Goal: Task Accomplishment & Management: Complete application form

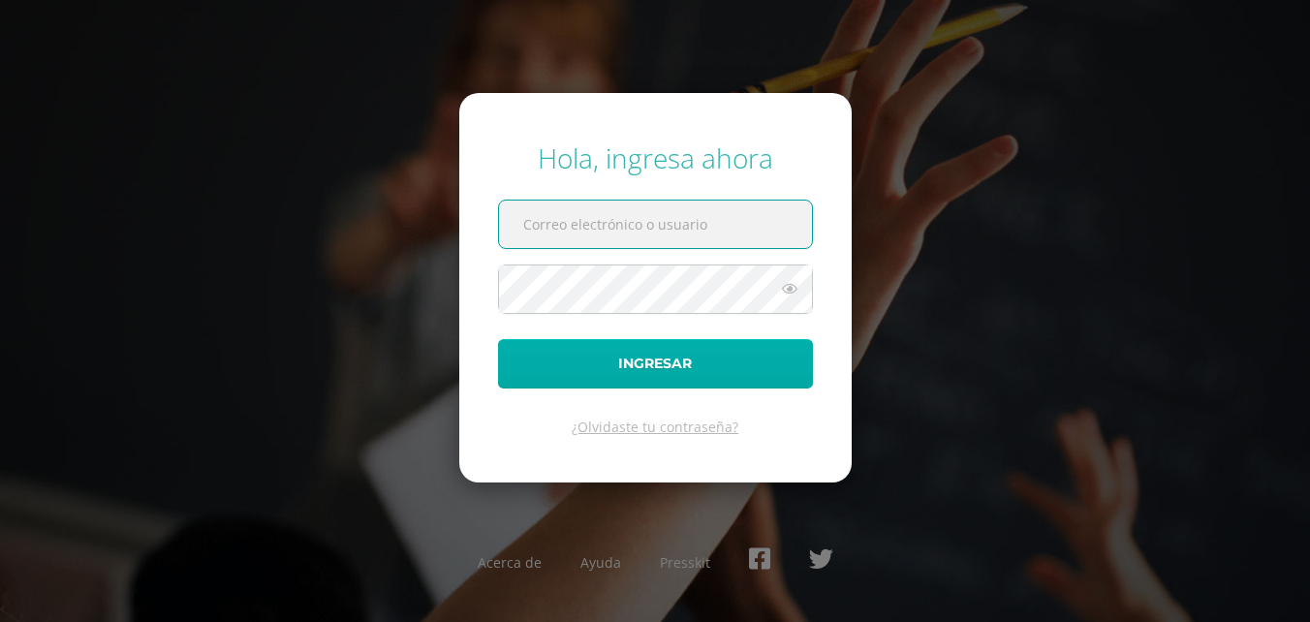
type input "[EMAIL_ADDRESS][DOMAIN_NAME]"
click at [609, 352] on button "Ingresar" at bounding box center [655, 363] width 315 height 49
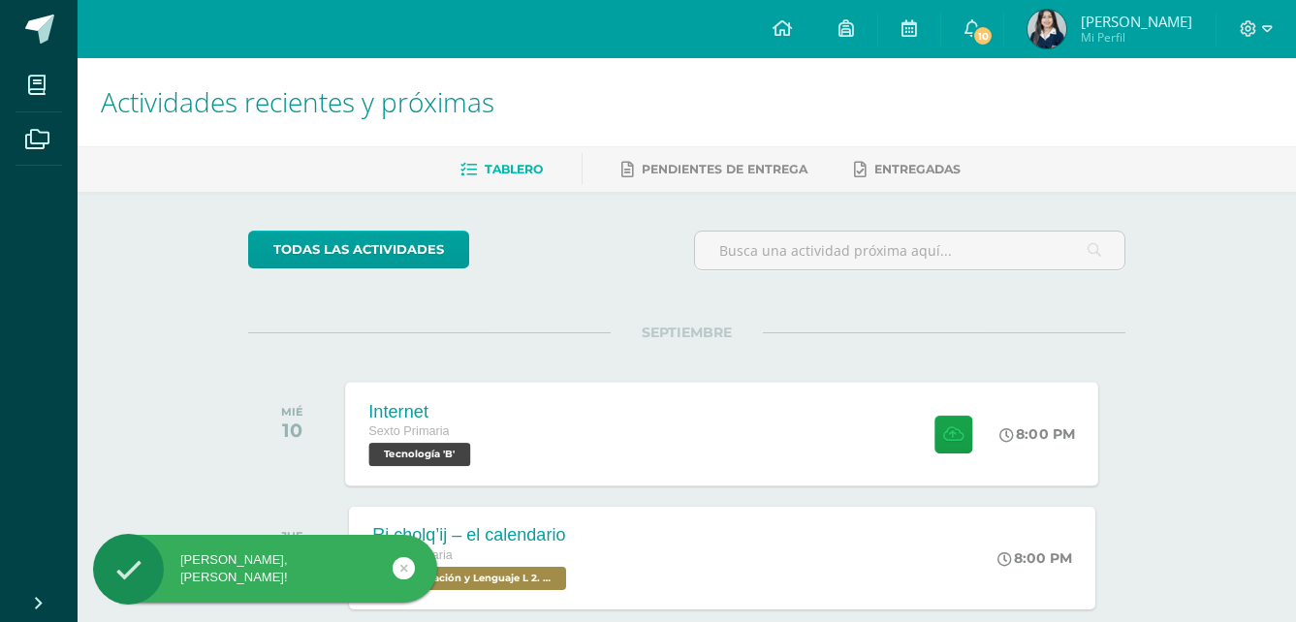
click at [857, 417] on div "Internet Sexto Primaria Tecnología 'B' 8:00 PM Internet Tecnología" at bounding box center [722, 434] width 753 height 104
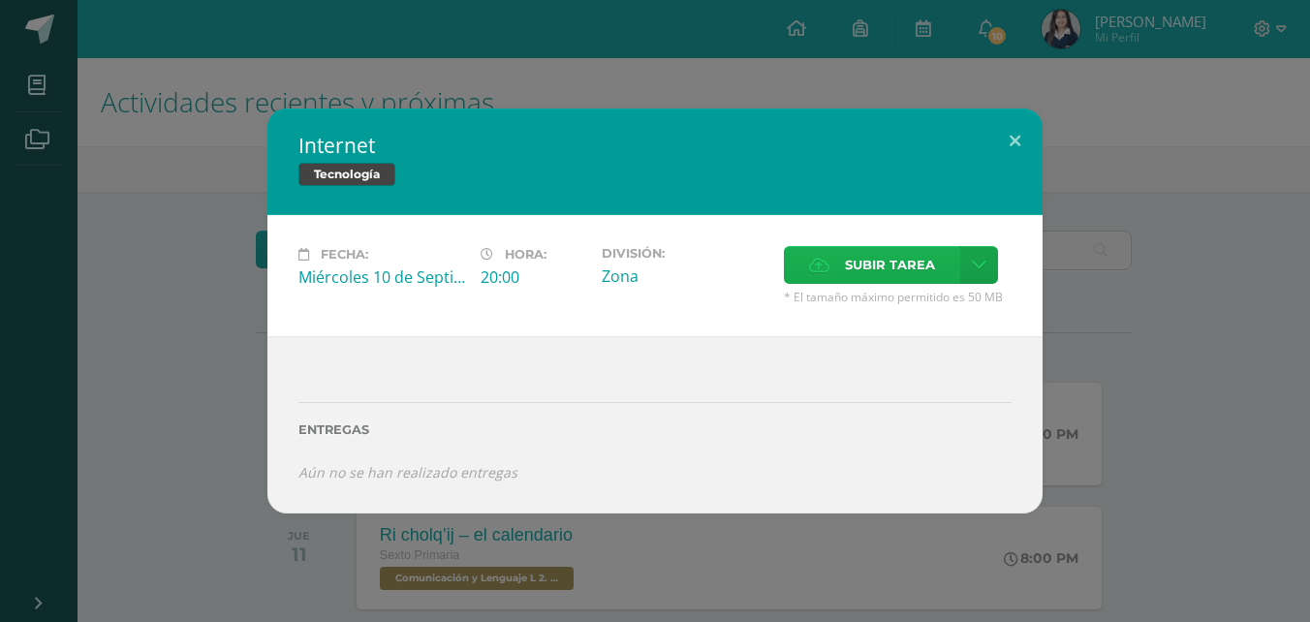
click at [892, 252] on span "Subir tarea" at bounding box center [890, 265] width 90 height 36
click at [0, 0] on input "Subir tarea" at bounding box center [0, 0] width 0 height 0
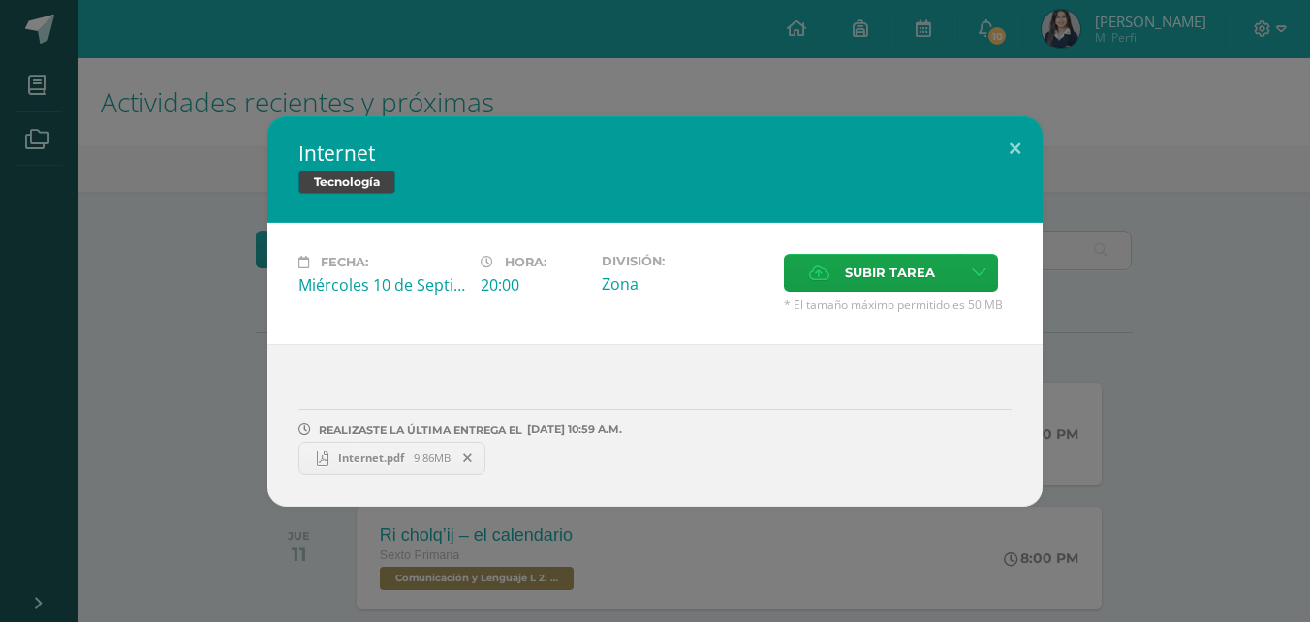
click at [426, 452] on span "9.86MB" at bounding box center [432, 458] width 37 height 15
click at [1019, 140] on button at bounding box center [1015, 149] width 55 height 66
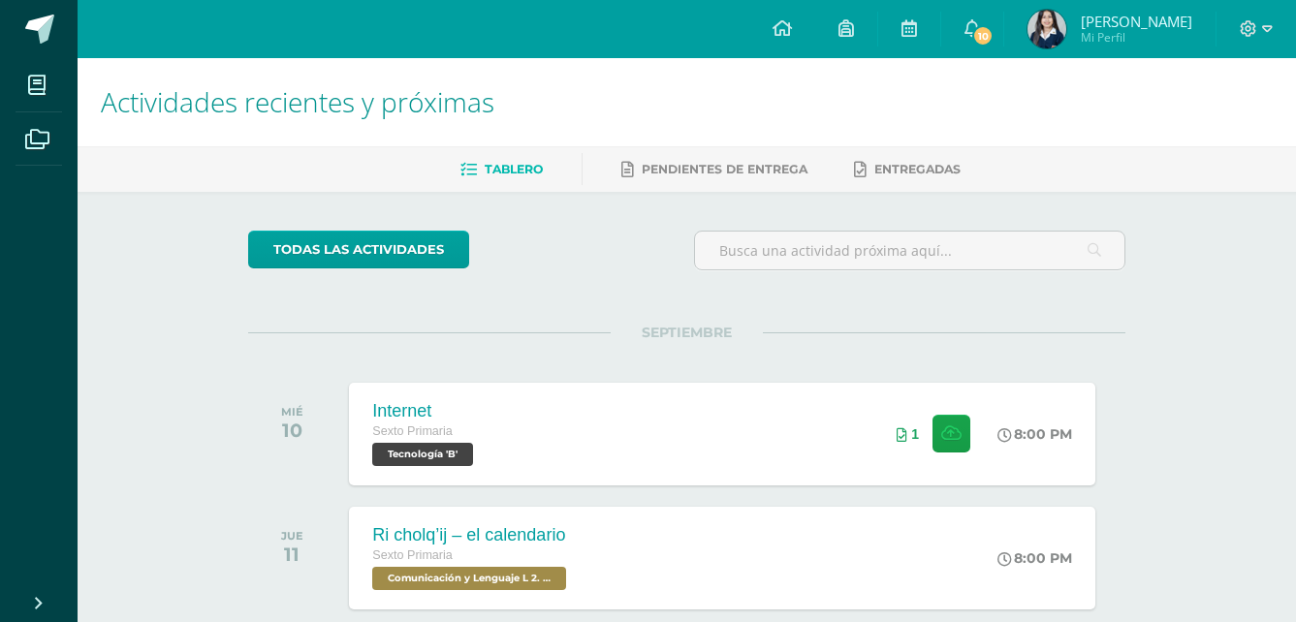
click at [1087, 33] on span "Mi Perfil" at bounding box center [1136, 37] width 111 height 16
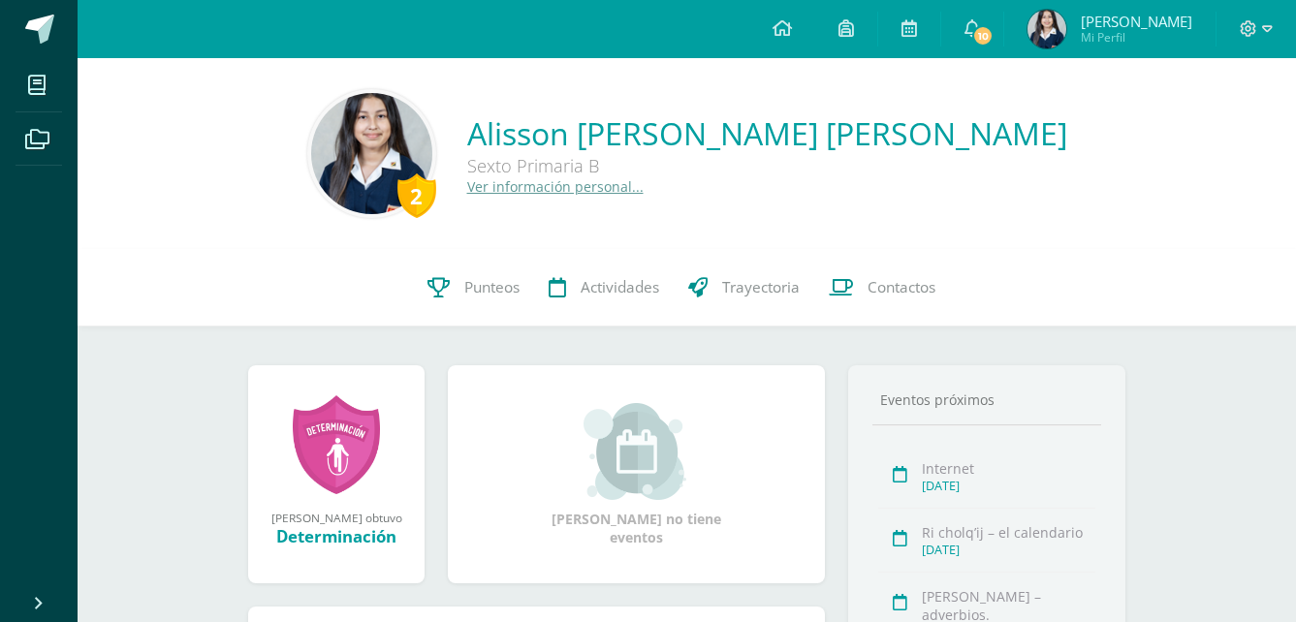
click at [543, 187] on link "Ver información personal..." at bounding box center [555, 186] width 176 height 18
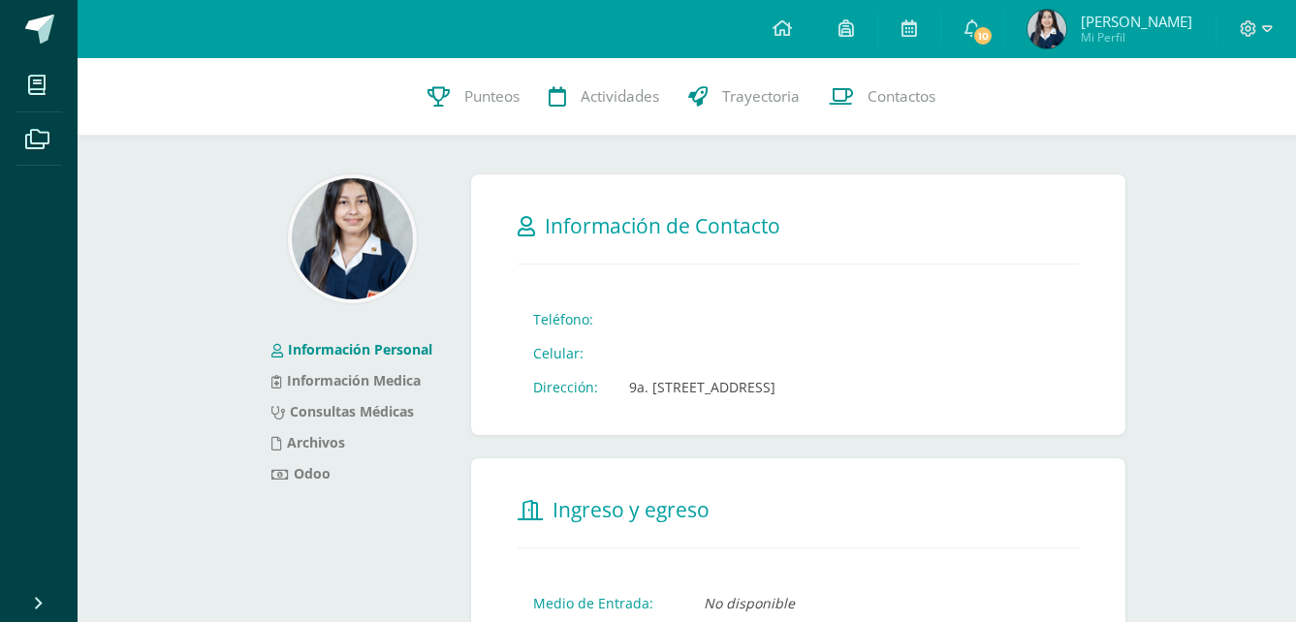
click at [1059, 29] on img at bounding box center [1046, 29] width 39 height 39
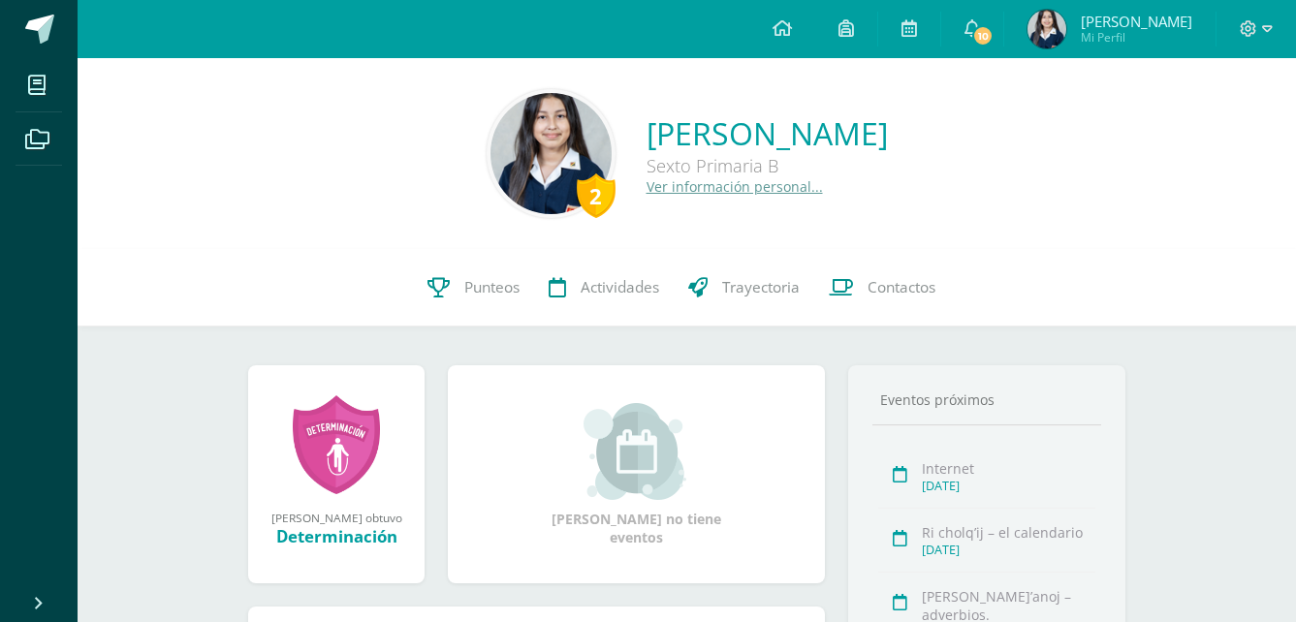
drag, startPoint x: 1096, startPoint y: 5, endPoint x: 1088, endPoint y: 22, distance: 19.5
click at [1095, 7] on link "Alisson Silvana Mishell Mi Perfil" at bounding box center [1109, 29] width 211 height 58
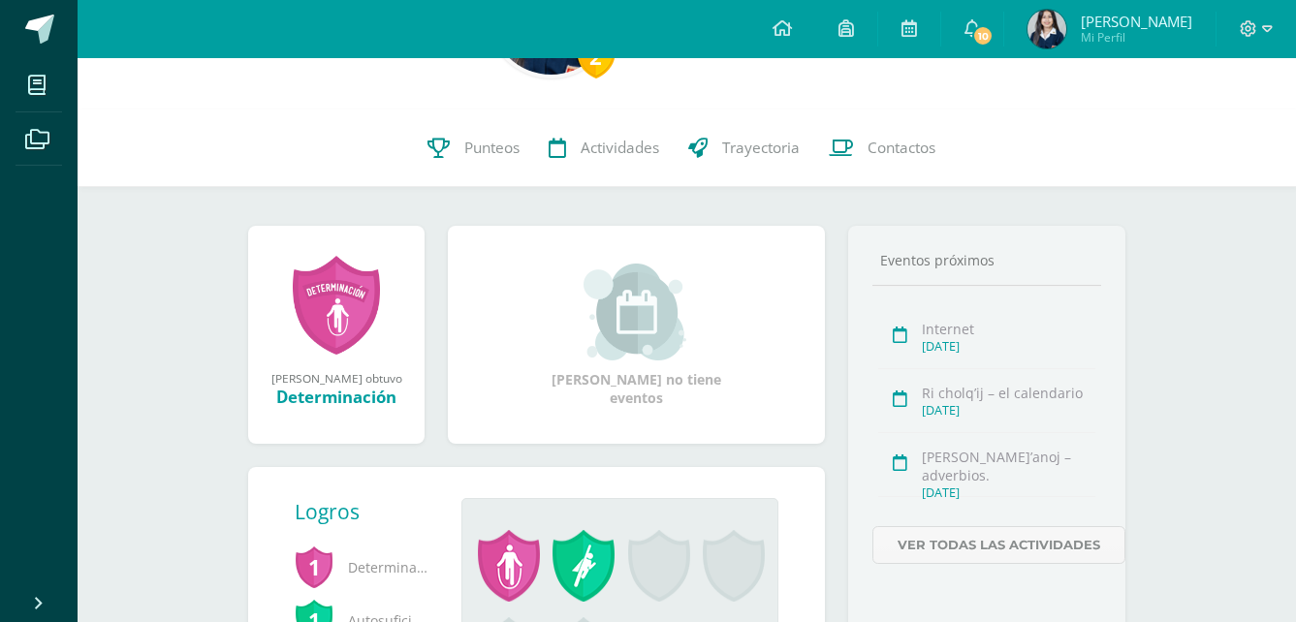
scroll to position [319, 0]
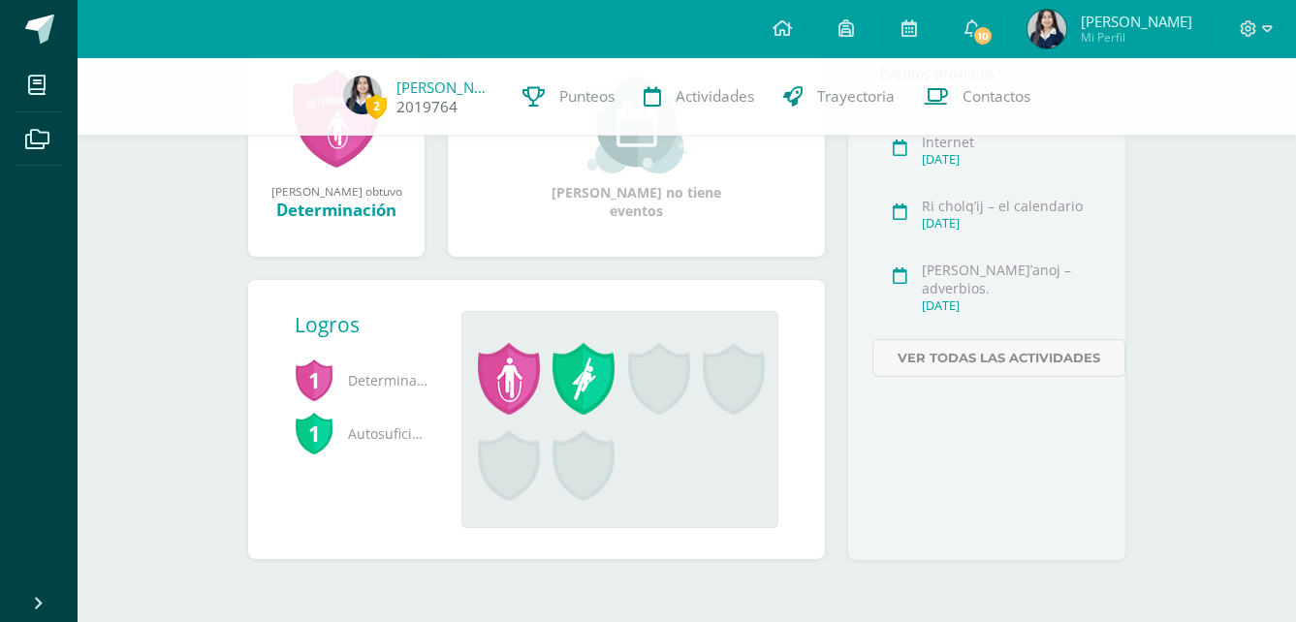
click at [409, 92] on link "[PERSON_NAME]" at bounding box center [444, 87] width 97 height 19
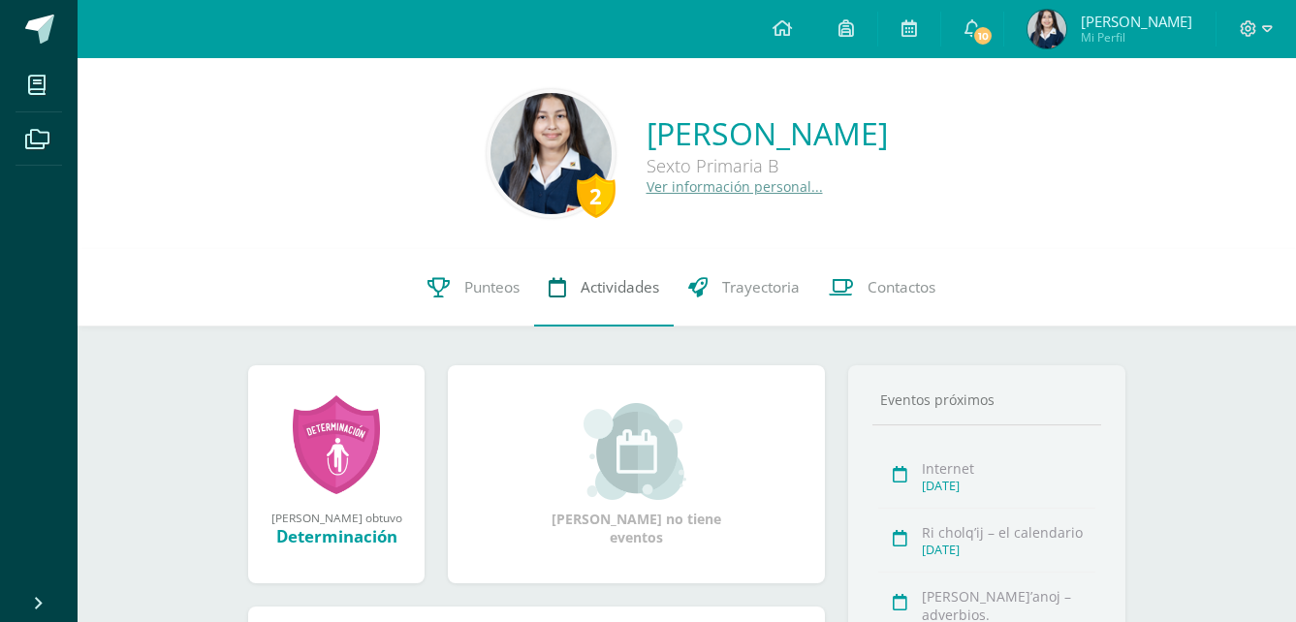
click at [653, 290] on span "Actividades" at bounding box center [620, 287] width 79 height 20
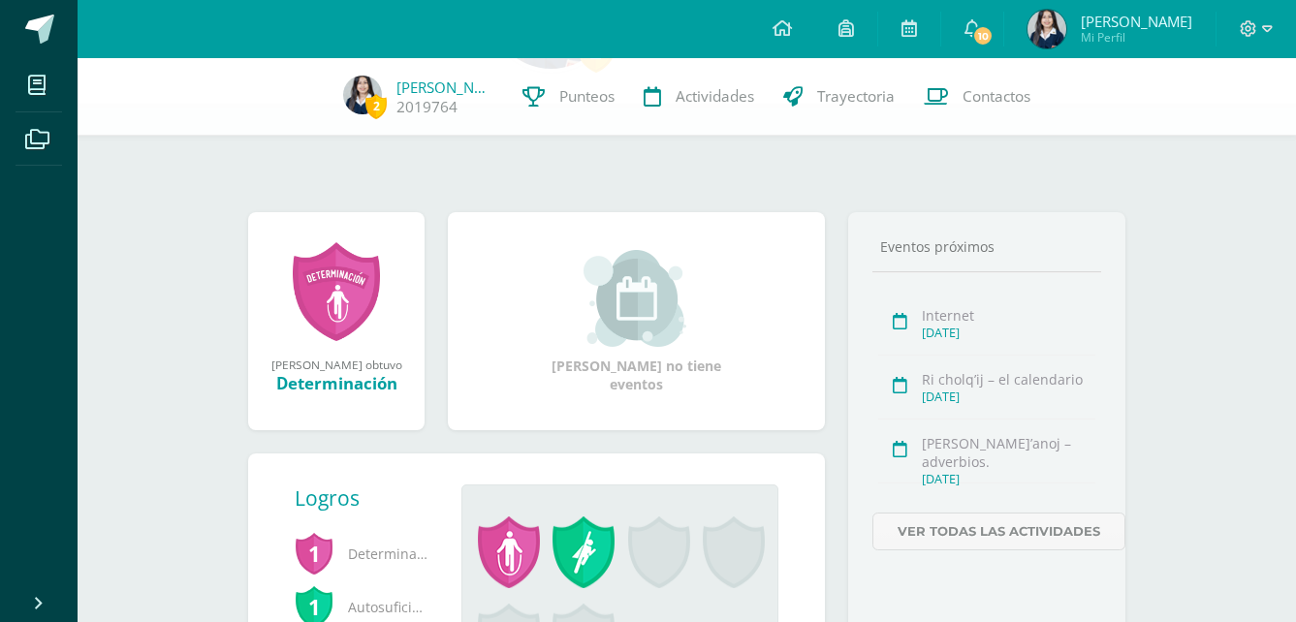
scroll to position [291, 0]
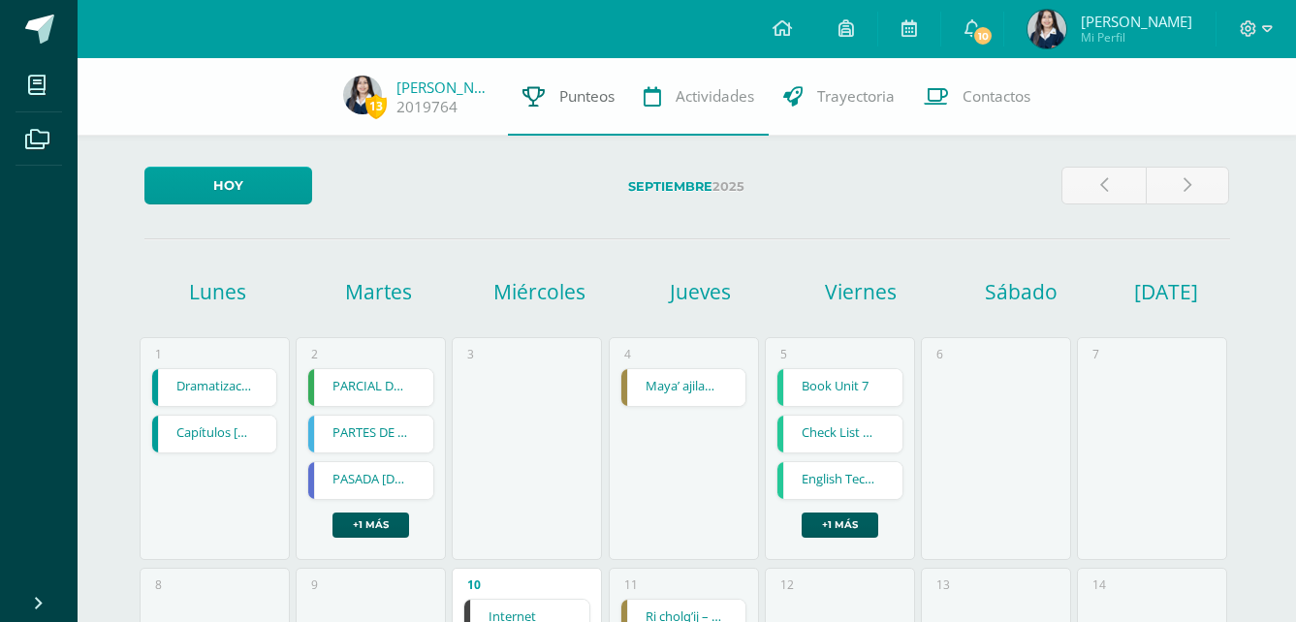
click at [542, 99] on icon at bounding box center [533, 96] width 22 height 20
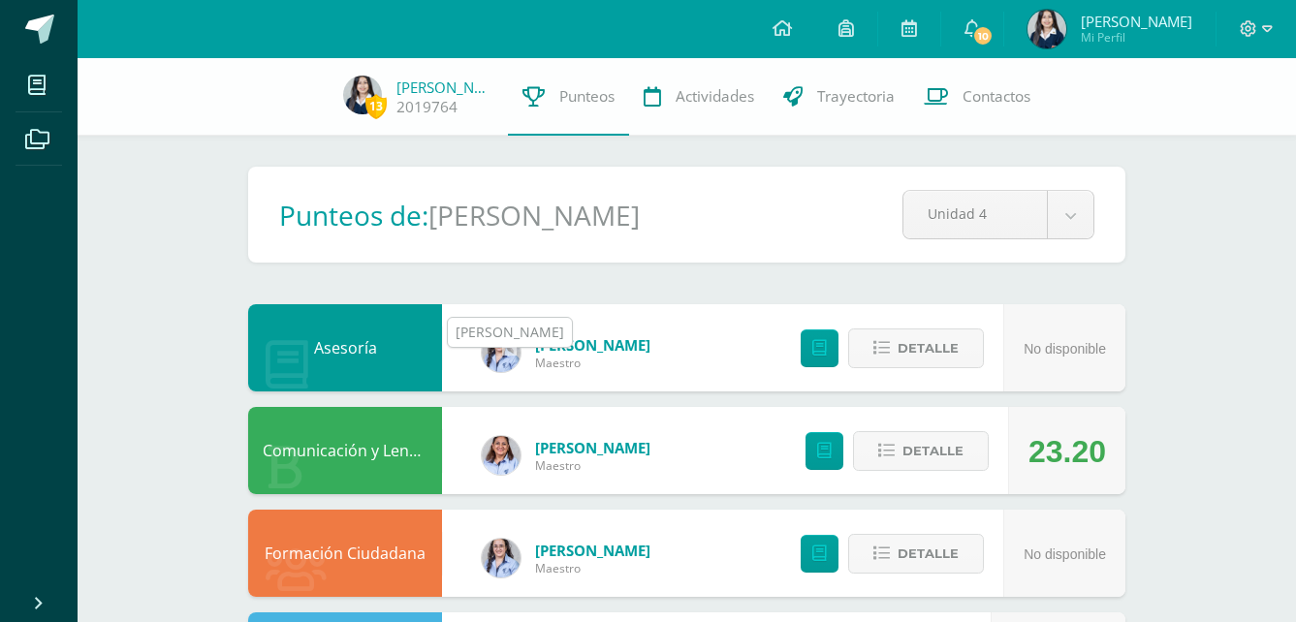
click at [504, 372] on img at bounding box center [501, 352] width 39 height 39
click at [496, 372] on img at bounding box center [501, 352] width 39 height 39
click at [520, 379] on div "Silvia Salguero Maestro" at bounding box center [565, 352] width 207 height 87
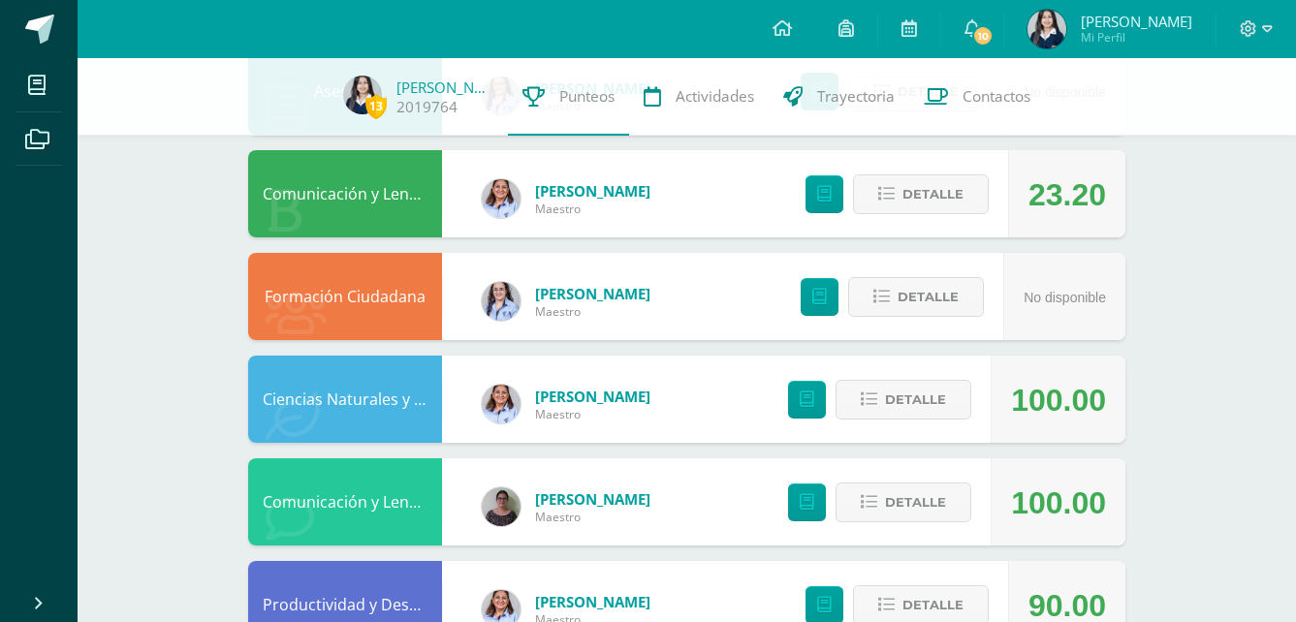
scroll to position [291, 0]
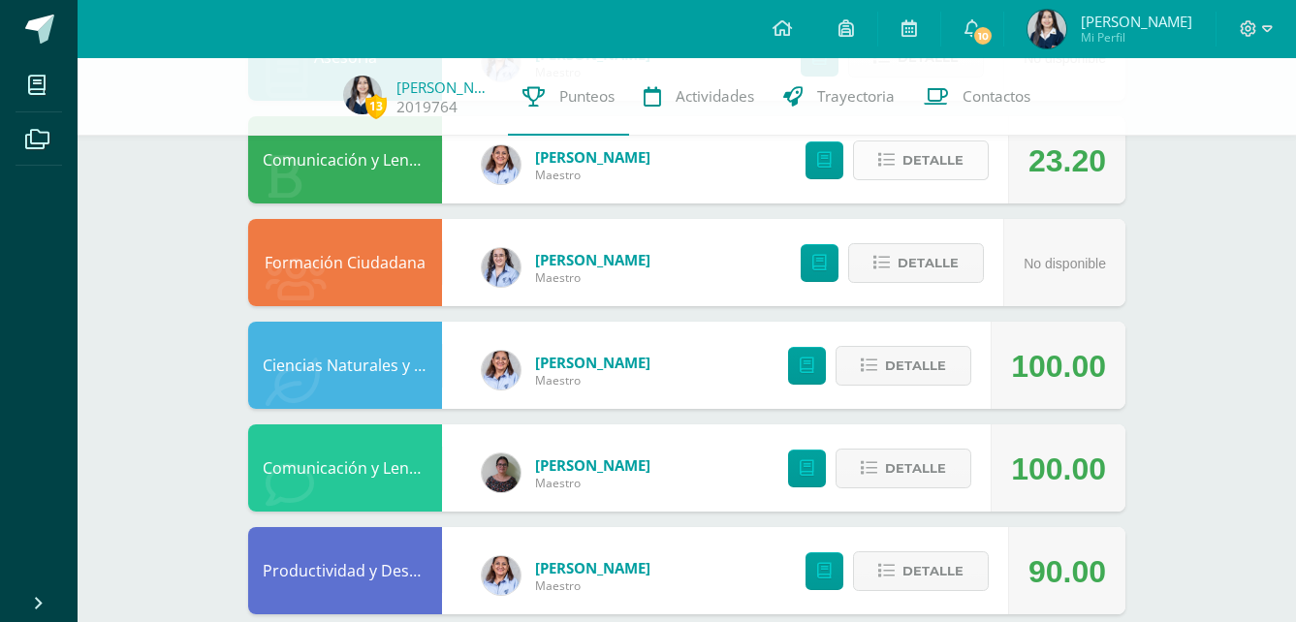
click at [930, 178] on span "Detalle" at bounding box center [932, 160] width 61 height 36
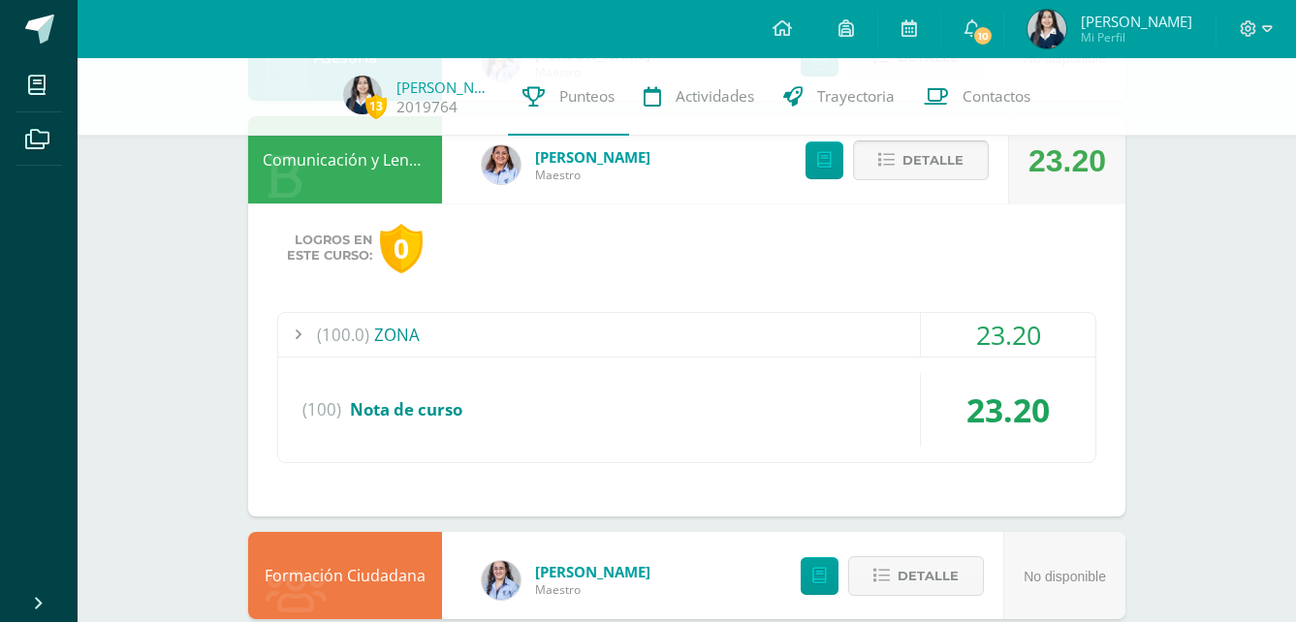
click at [913, 178] on span "Detalle" at bounding box center [932, 160] width 61 height 36
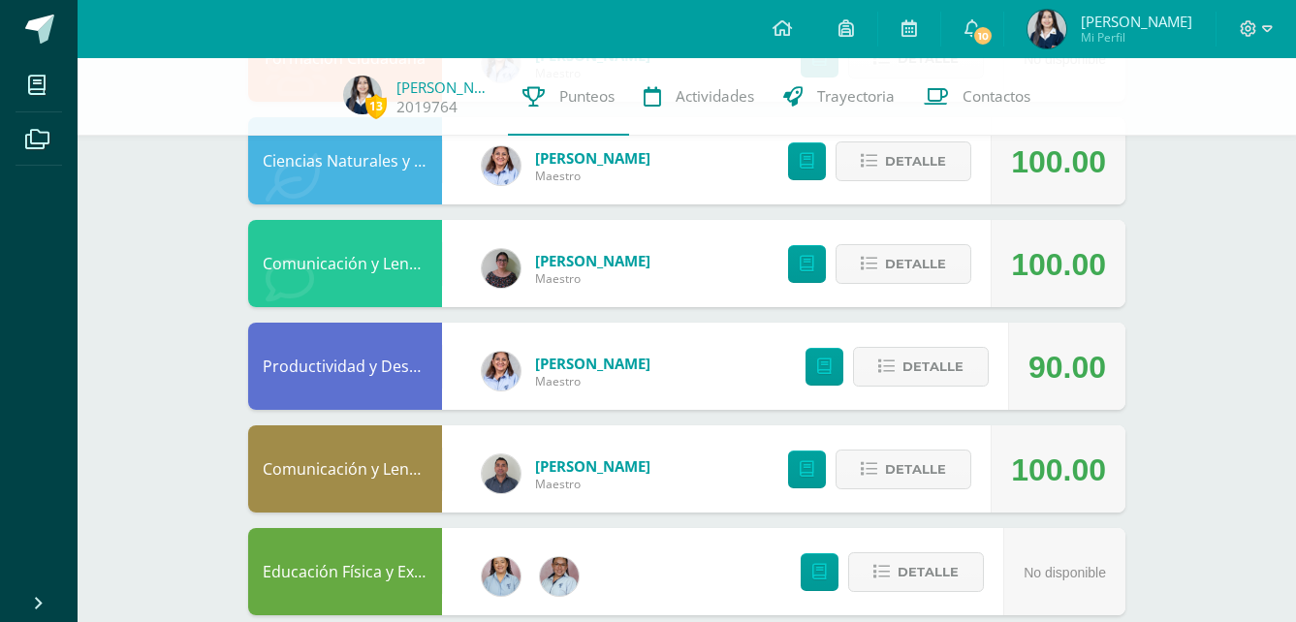
scroll to position [786, 0]
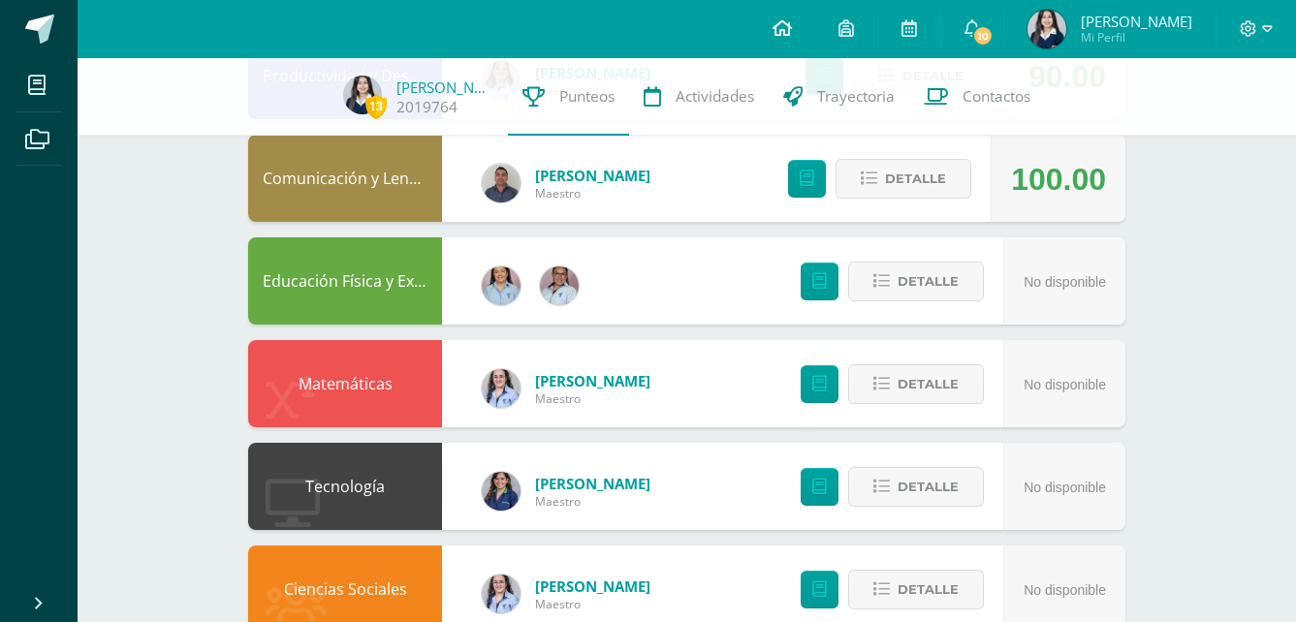
click at [795, 18] on link at bounding box center [782, 29] width 66 height 58
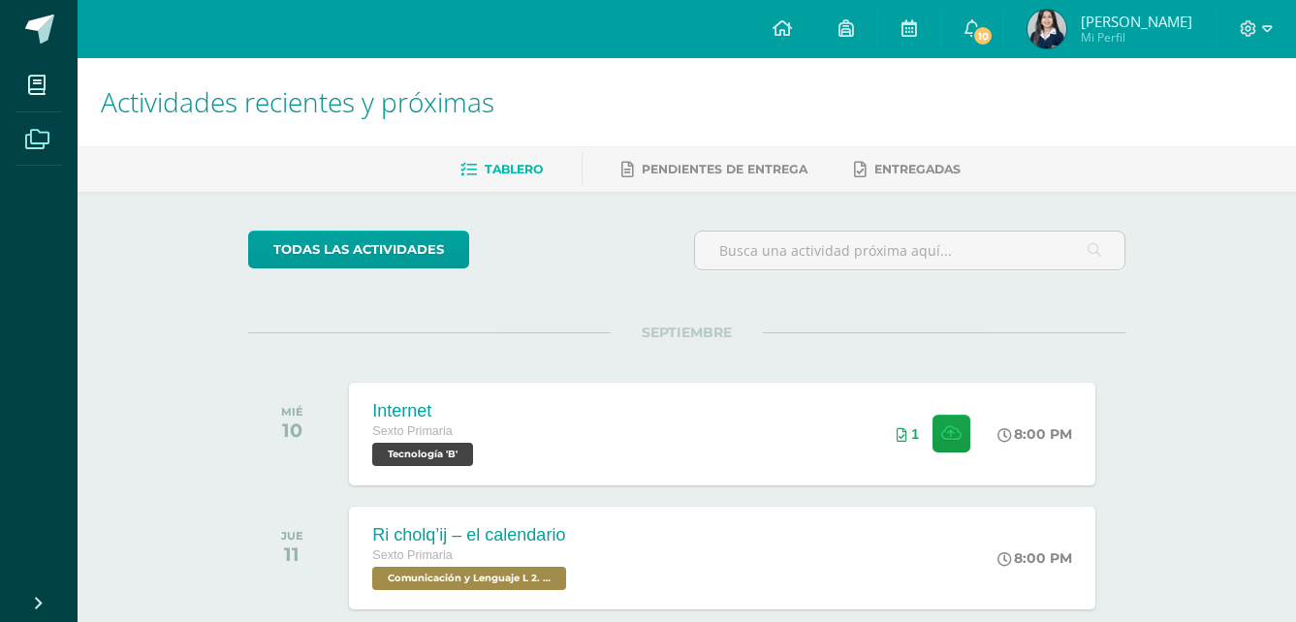
click at [27, 112] on link "Archivos" at bounding box center [39, 139] width 47 height 54
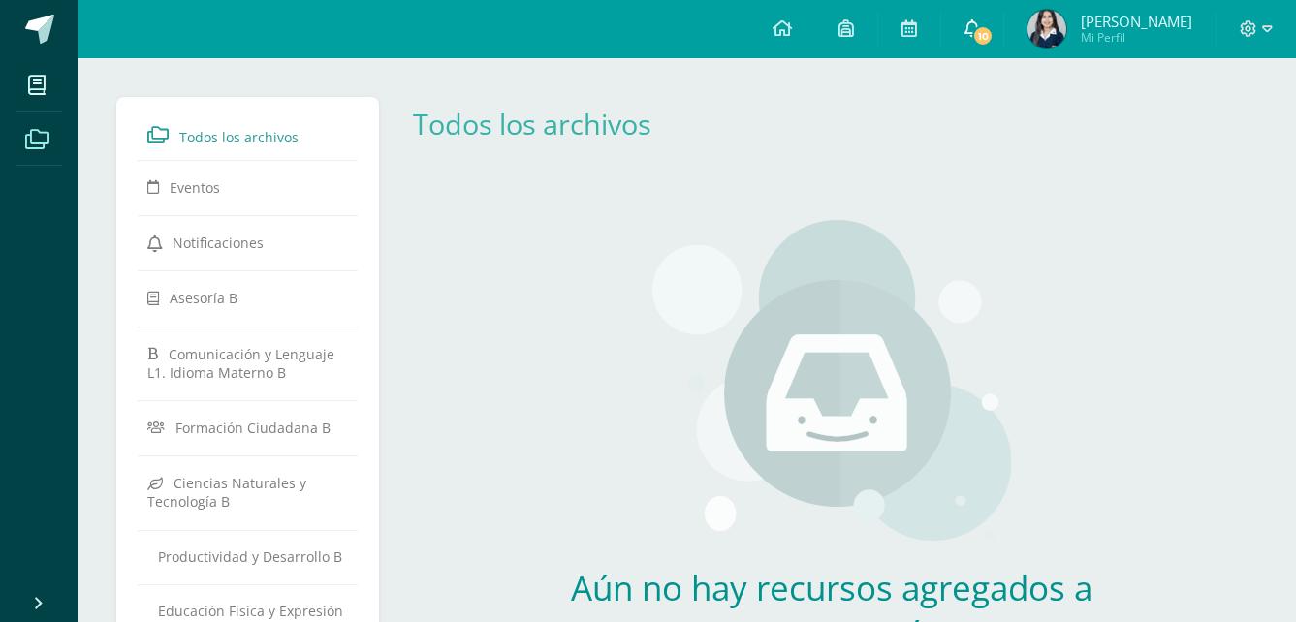
click at [984, 42] on span "10" at bounding box center [982, 35] width 21 height 21
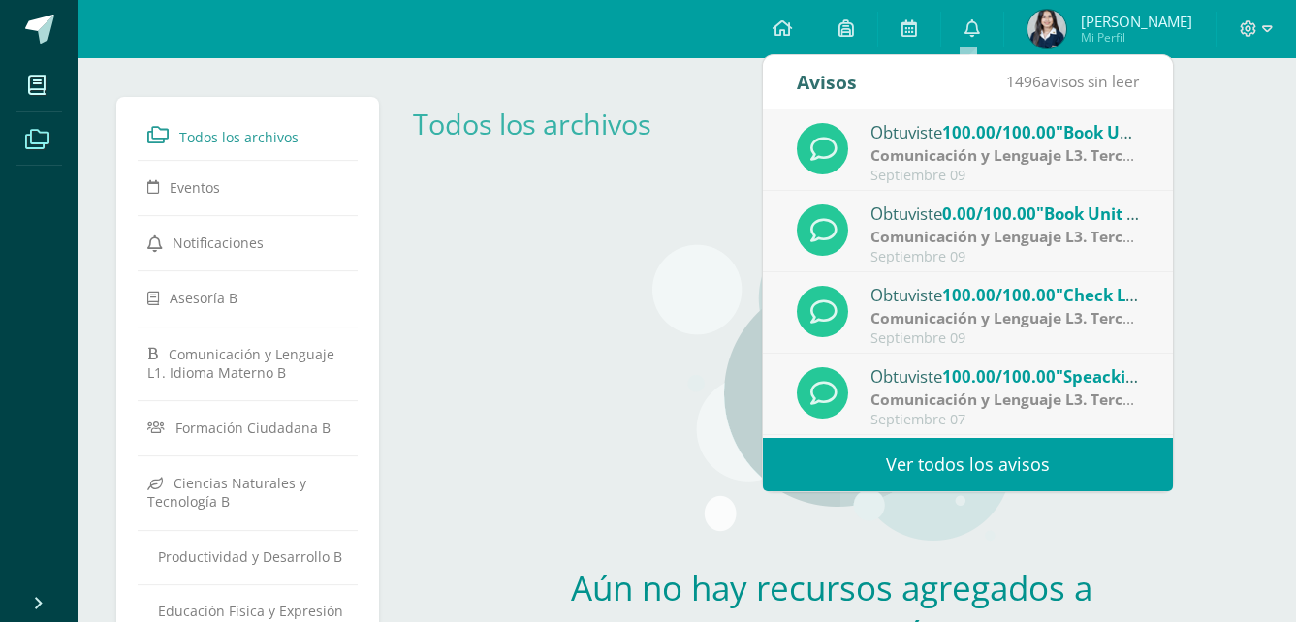
scroll to position [97, 0]
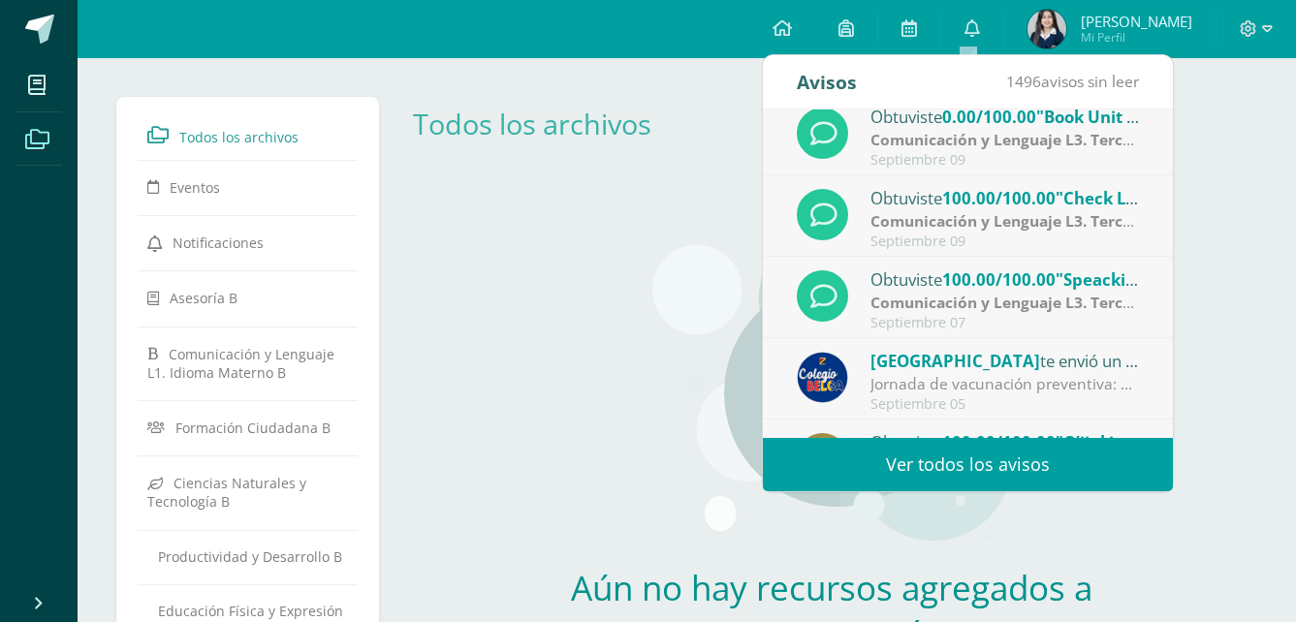
click at [1059, 123] on span ""Book Unit 7"" at bounding box center [1090, 117] width 108 height 22
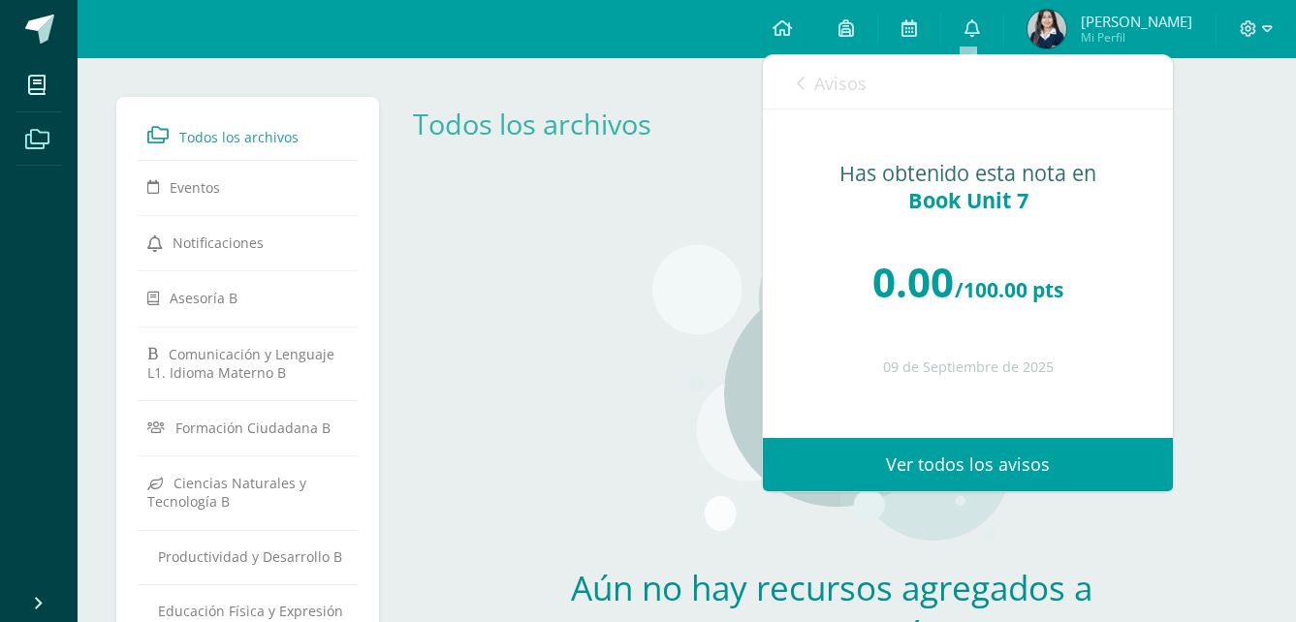
click at [804, 88] on icon at bounding box center [801, 84] width 8 height 16
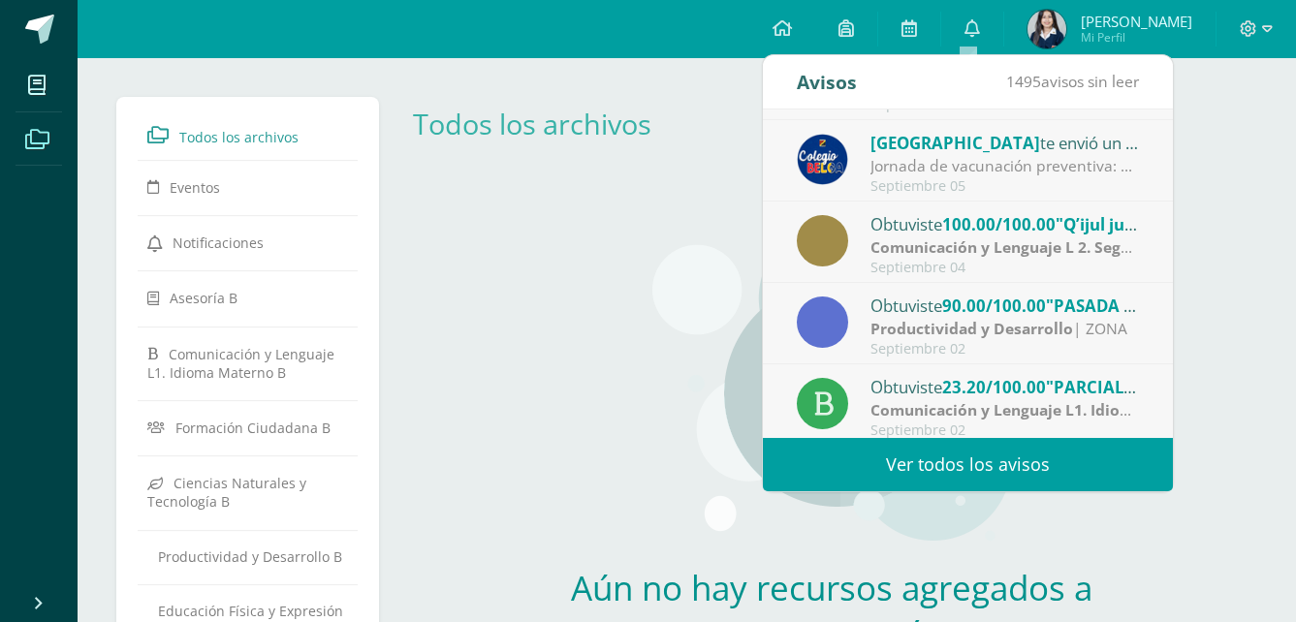
scroll to position [323, 0]
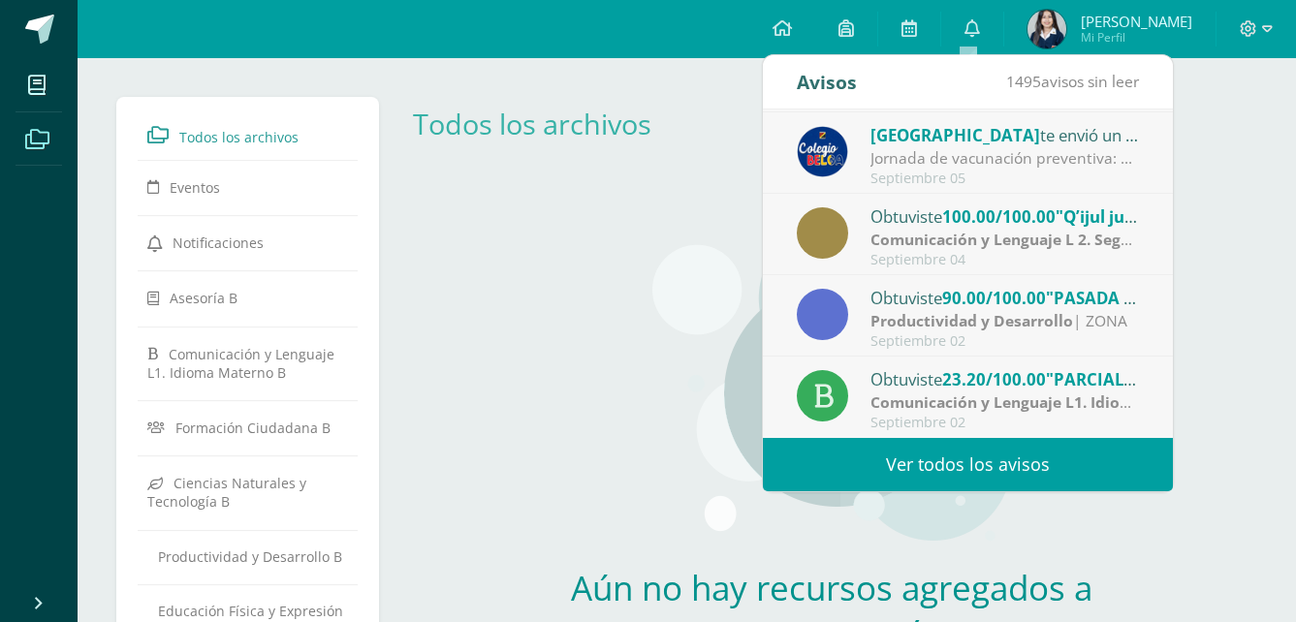
click at [1070, 385] on span ""PARCIAL DE ACENTUACIÓN"" at bounding box center [1163, 379] width 235 height 22
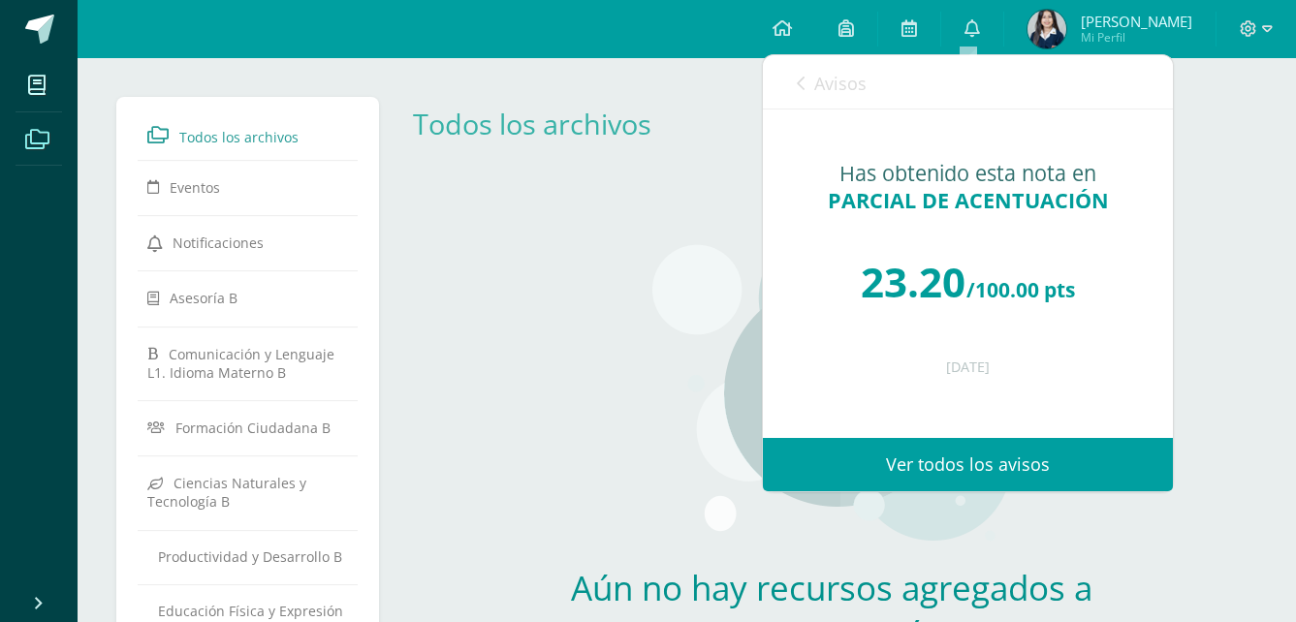
click at [795, 77] on div "Avisos 1494 avisos sin leer Avisos" at bounding box center [968, 82] width 410 height 54
click at [808, 81] on link "Avisos" at bounding box center [832, 82] width 70 height 55
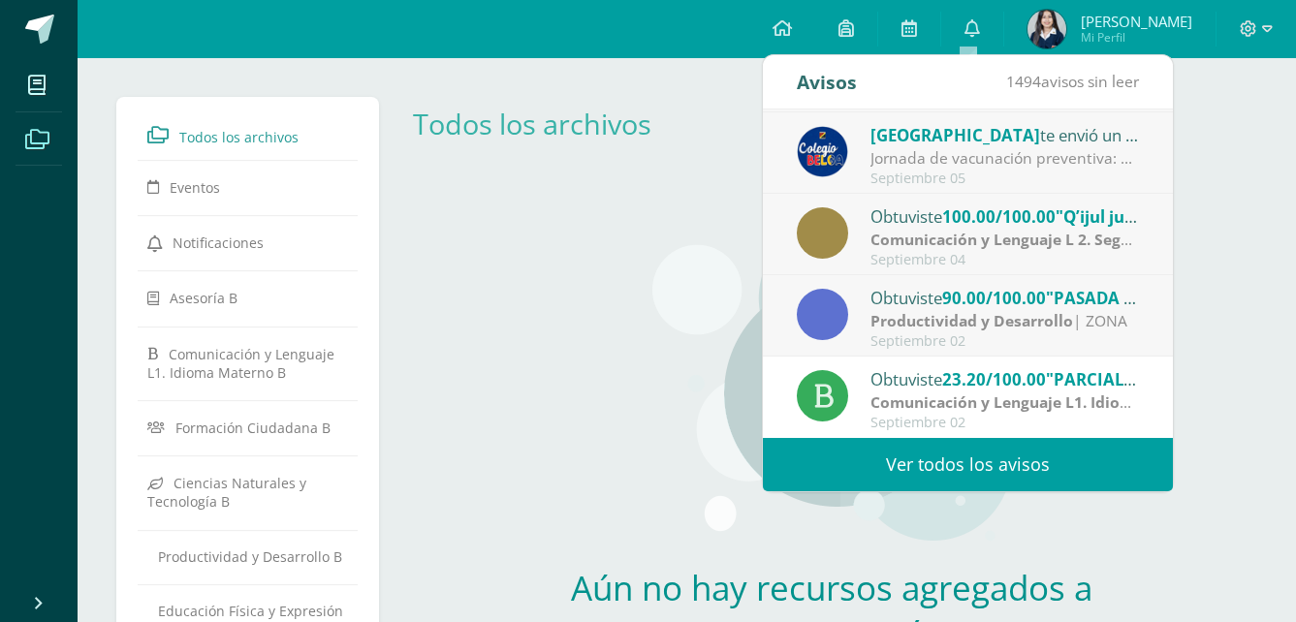
click at [1199, 151] on div "Todos los archivos" at bounding box center [830, 139] width 867 height 84
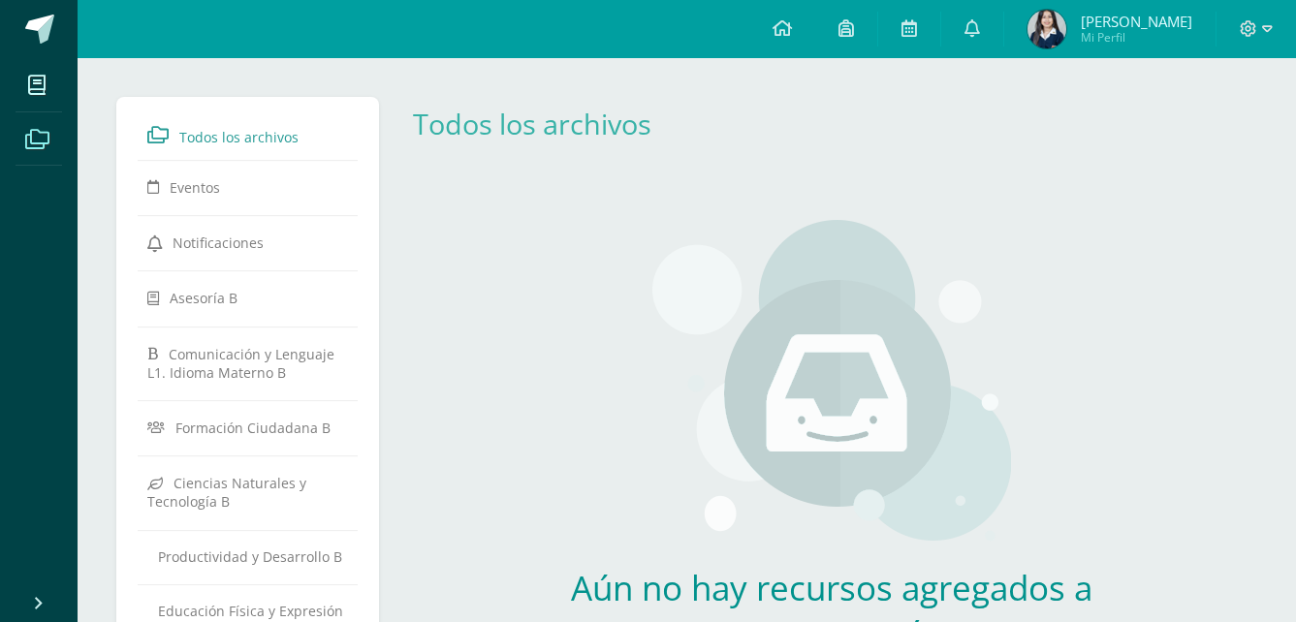
click at [1234, 32] on div at bounding box center [1255, 29] width 79 height 58
click at [1252, 35] on icon at bounding box center [1248, 28] width 17 height 17
click at [1084, 7] on link "Alisson Silvana Mishell Mi Perfil" at bounding box center [1109, 29] width 211 height 58
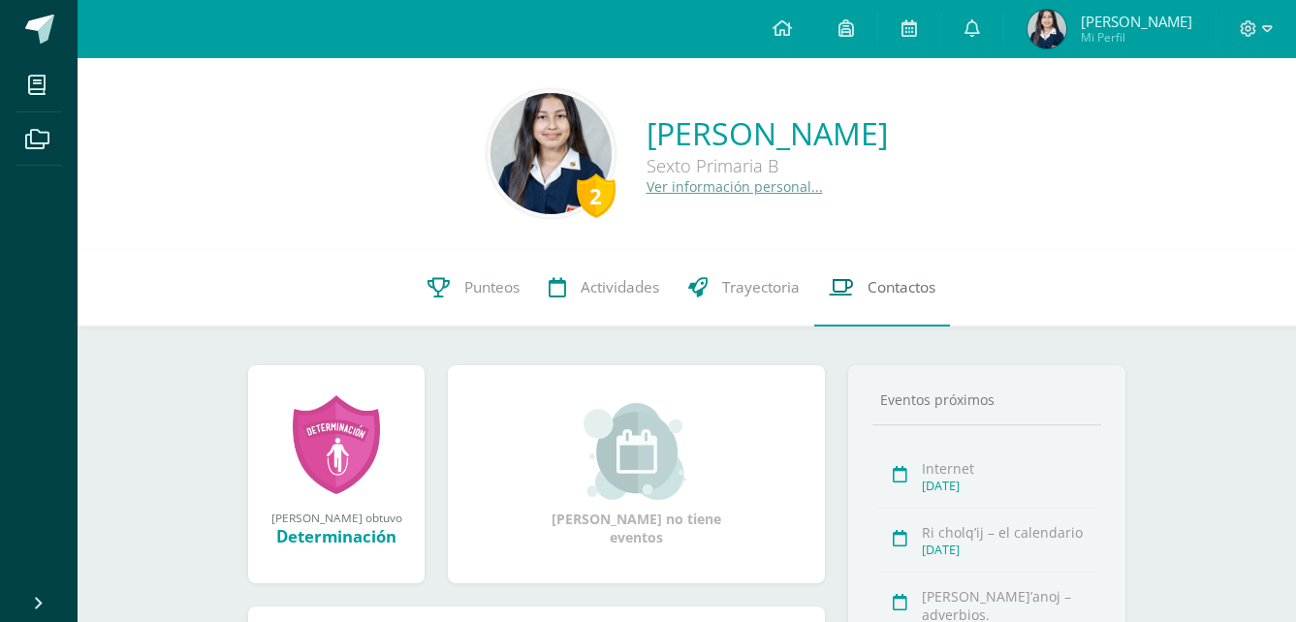
click at [840, 275] on link "Contactos" at bounding box center [882, 288] width 136 height 78
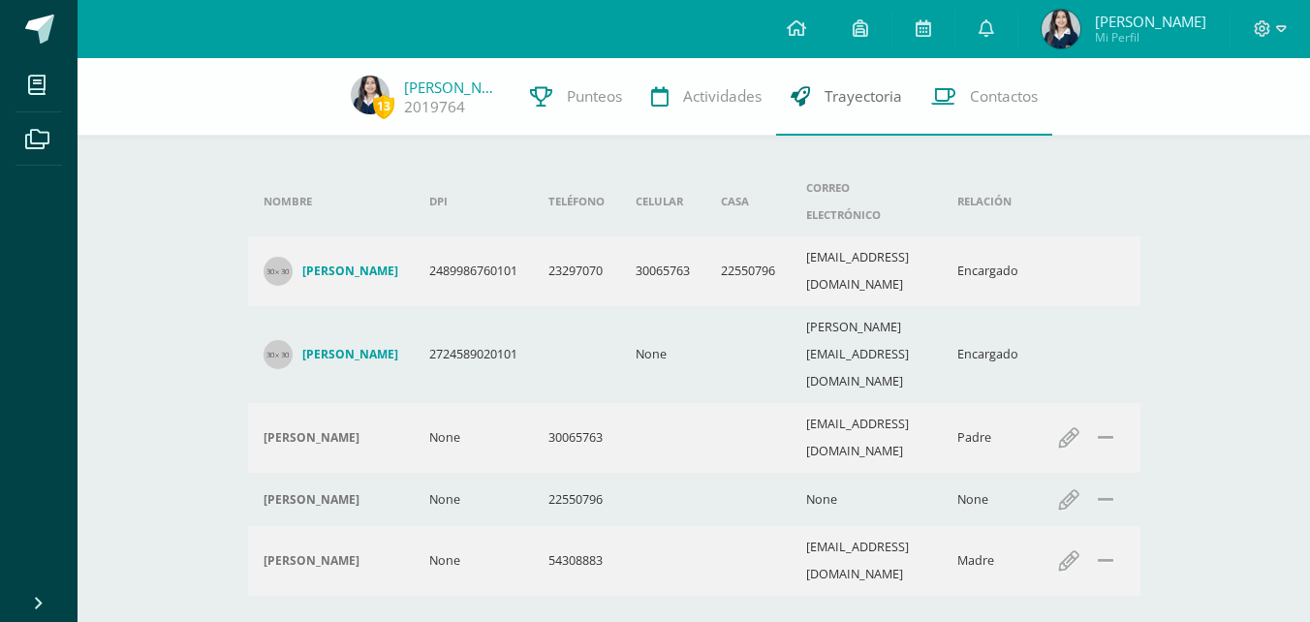
click at [822, 78] on link "Trayectoria" at bounding box center [846, 97] width 141 height 78
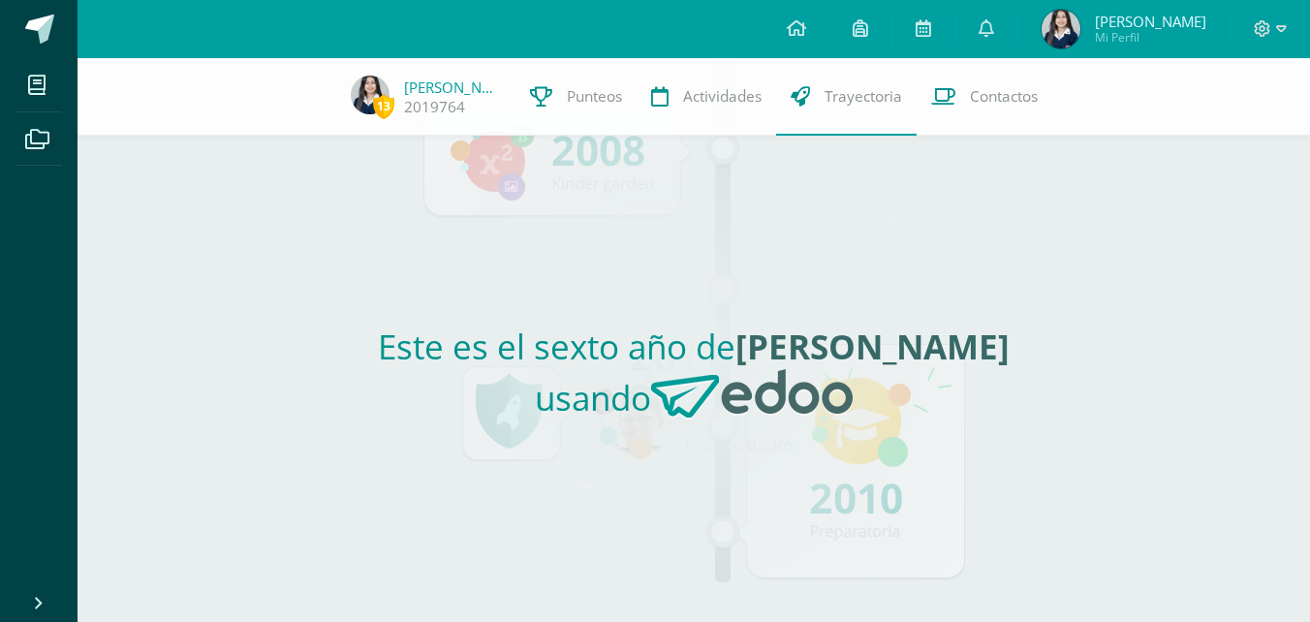
click at [870, 21] on link at bounding box center [861, 29] width 62 height 58
drag, startPoint x: 1243, startPoint y: 214, endPoint x: 1180, endPoint y: 199, distance: 64.9
click at [1242, 214] on div "13 [PERSON_NAME] 2019764 Punteos Actividades Trayectoria Contactos Este es el s…" at bounding box center [694, 340] width 1233 height 564
click at [967, 89] on link "Contactos" at bounding box center [985, 97] width 136 height 78
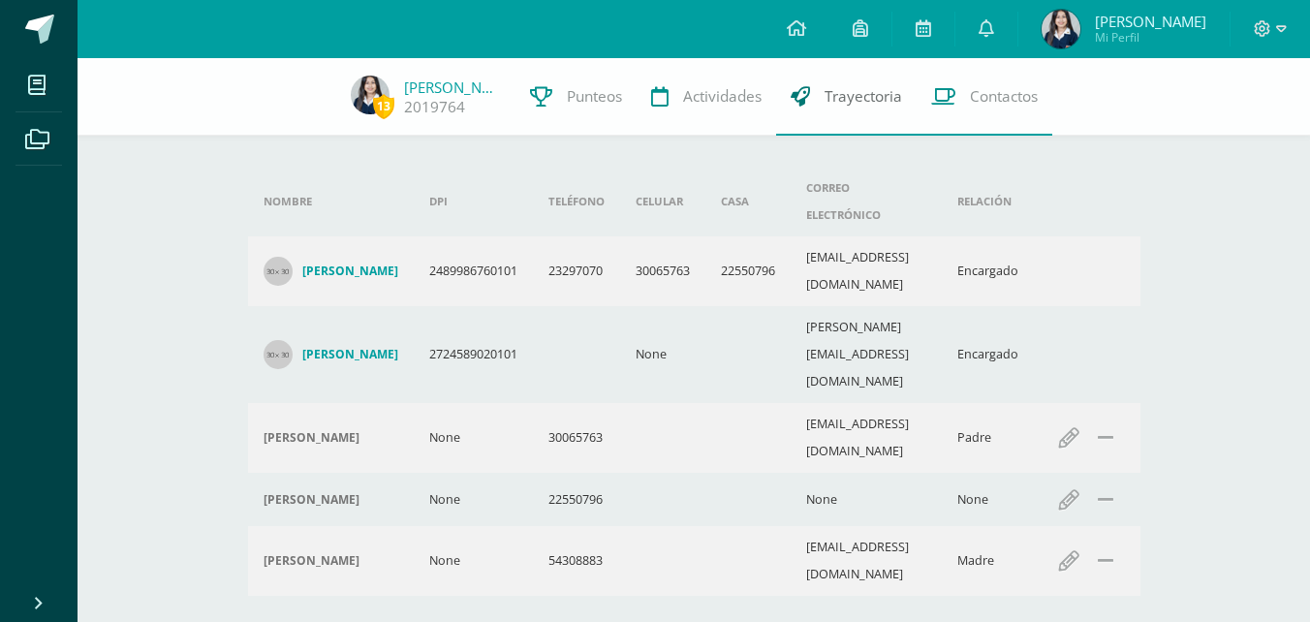
click at [873, 119] on link "Trayectoria" at bounding box center [846, 97] width 141 height 78
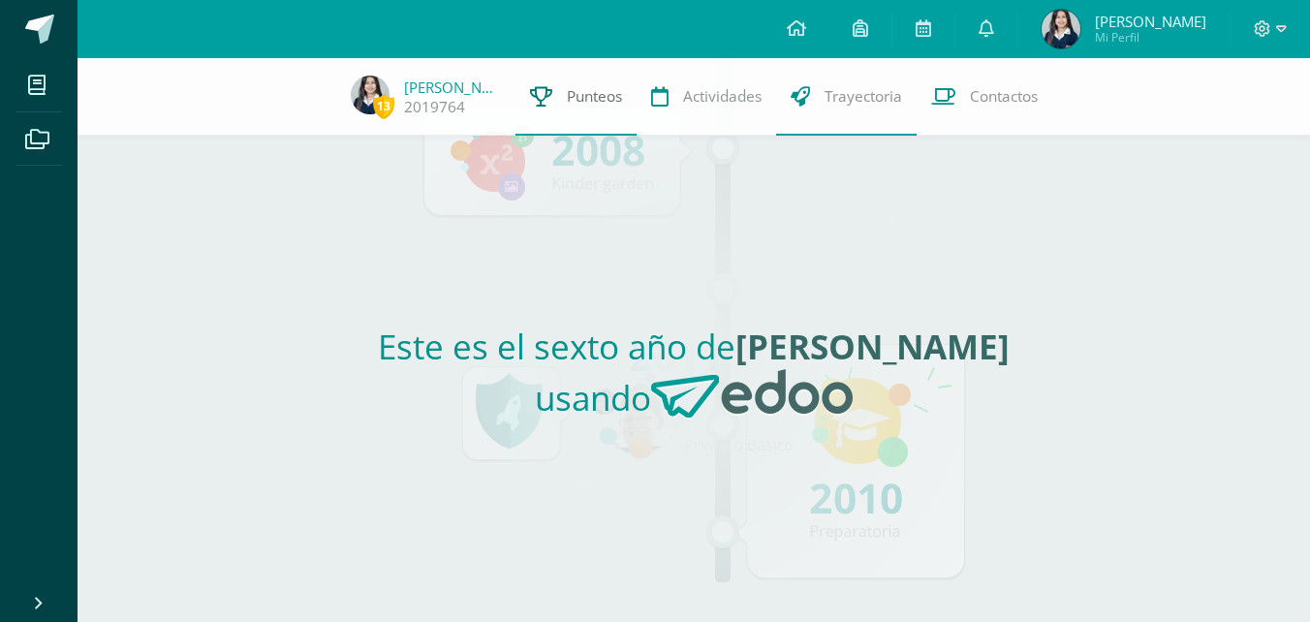
click at [583, 110] on link "Punteos" at bounding box center [576, 97] width 121 height 78
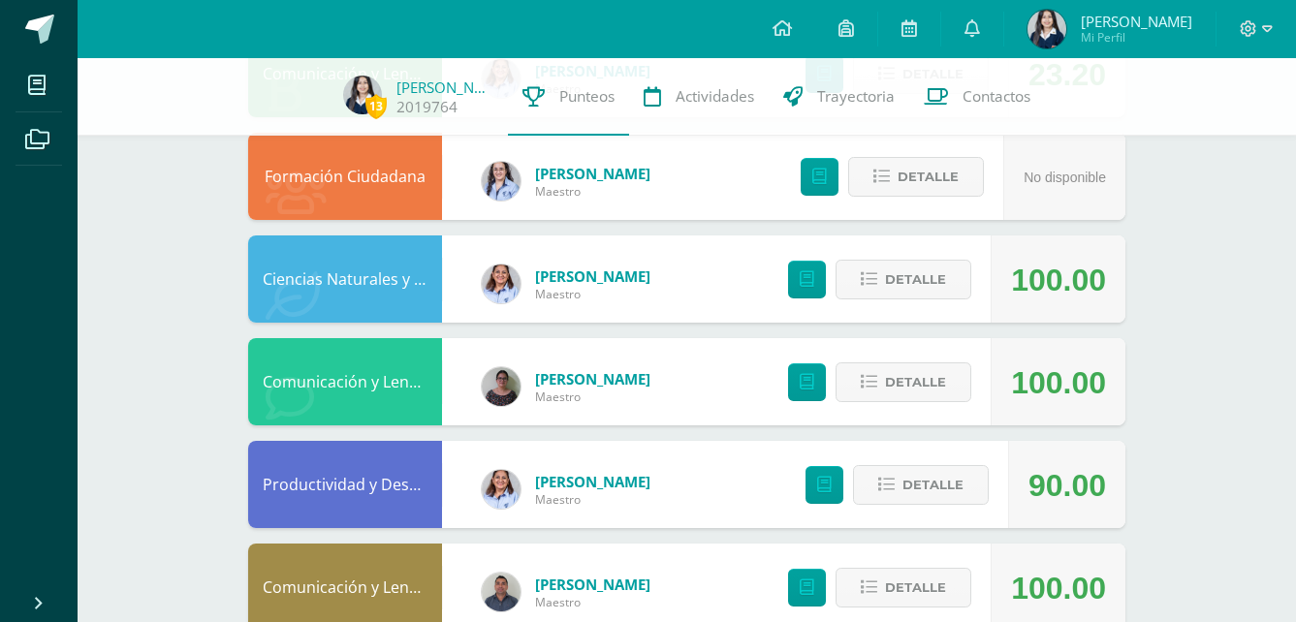
scroll to position [388, 0]
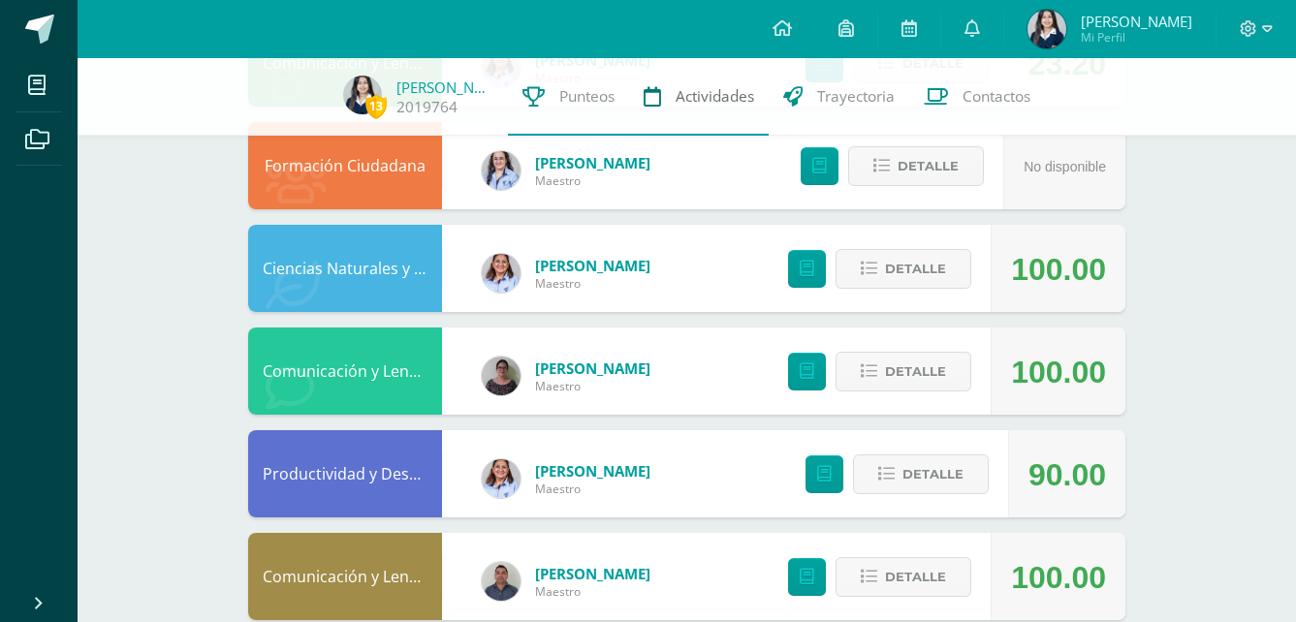
click at [736, 97] on span "Actividades" at bounding box center [715, 96] width 79 height 20
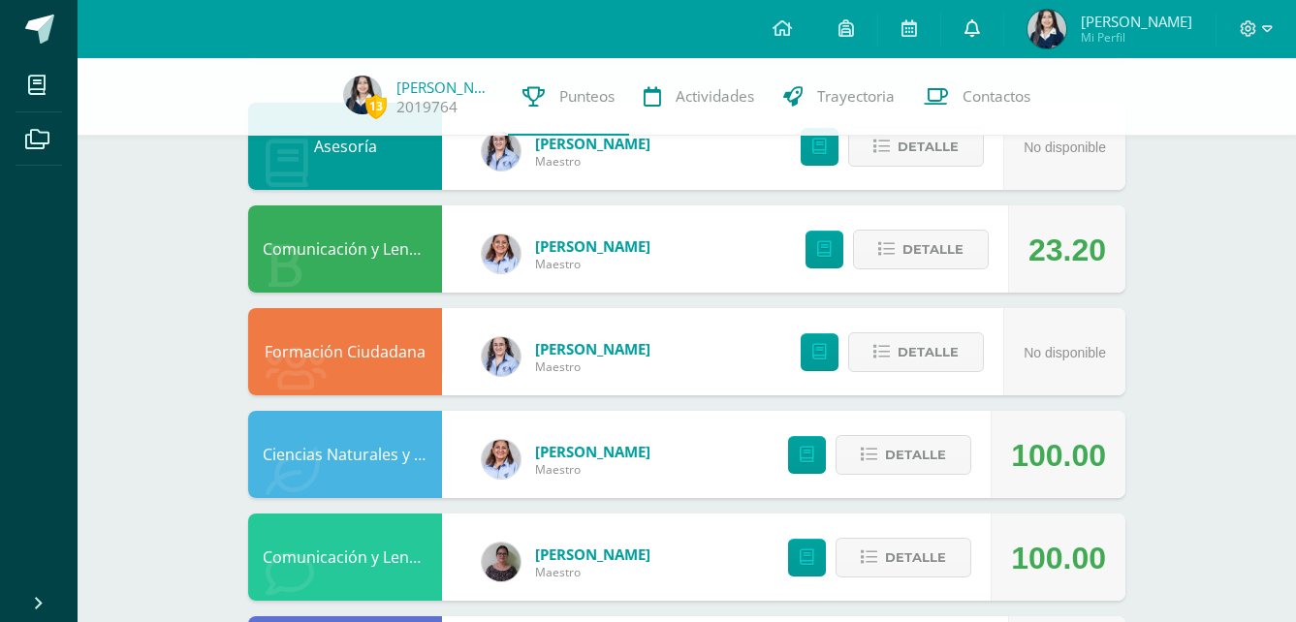
scroll to position [194, 0]
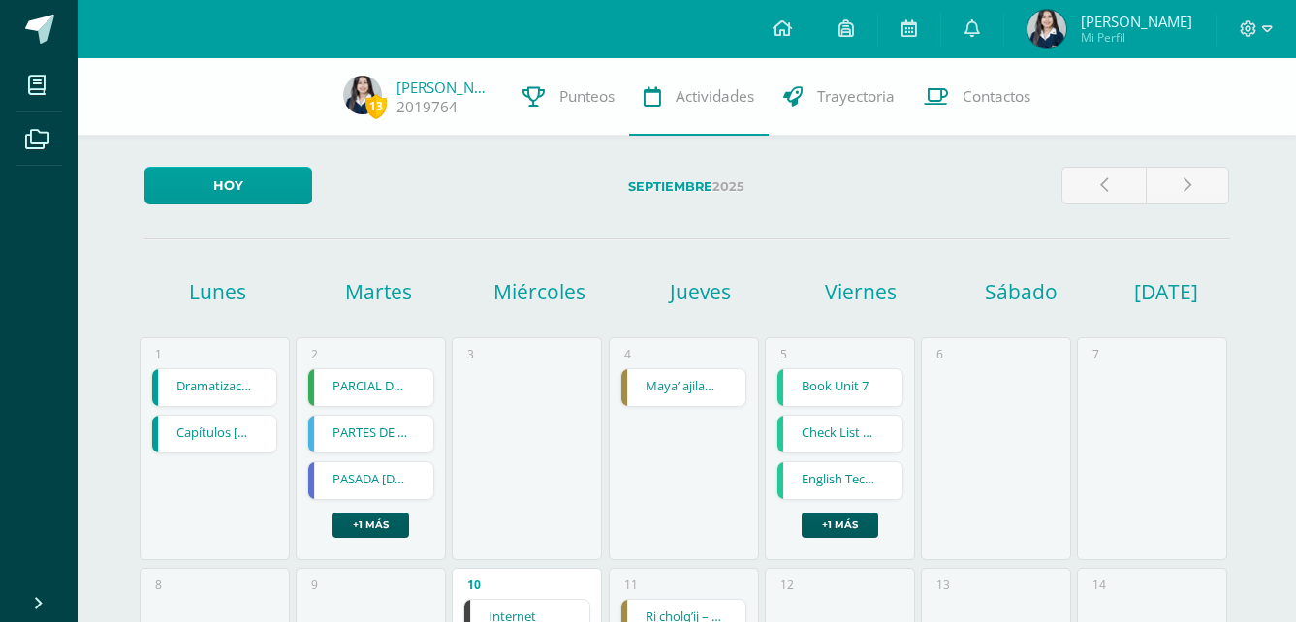
click at [1084, 16] on span "[PERSON_NAME]" at bounding box center [1136, 21] width 111 height 19
click at [1137, 19] on span "[PERSON_NAME]" at bounding box center [1136, 21] width 111 height 19
click at [1142, 19] on span "[PERSON_NAME]" at bounding box center [1136, 21] width 111 height 19
click at [438, 104] on link "2019764" at bounding box center [426, 107] width 61 height 20
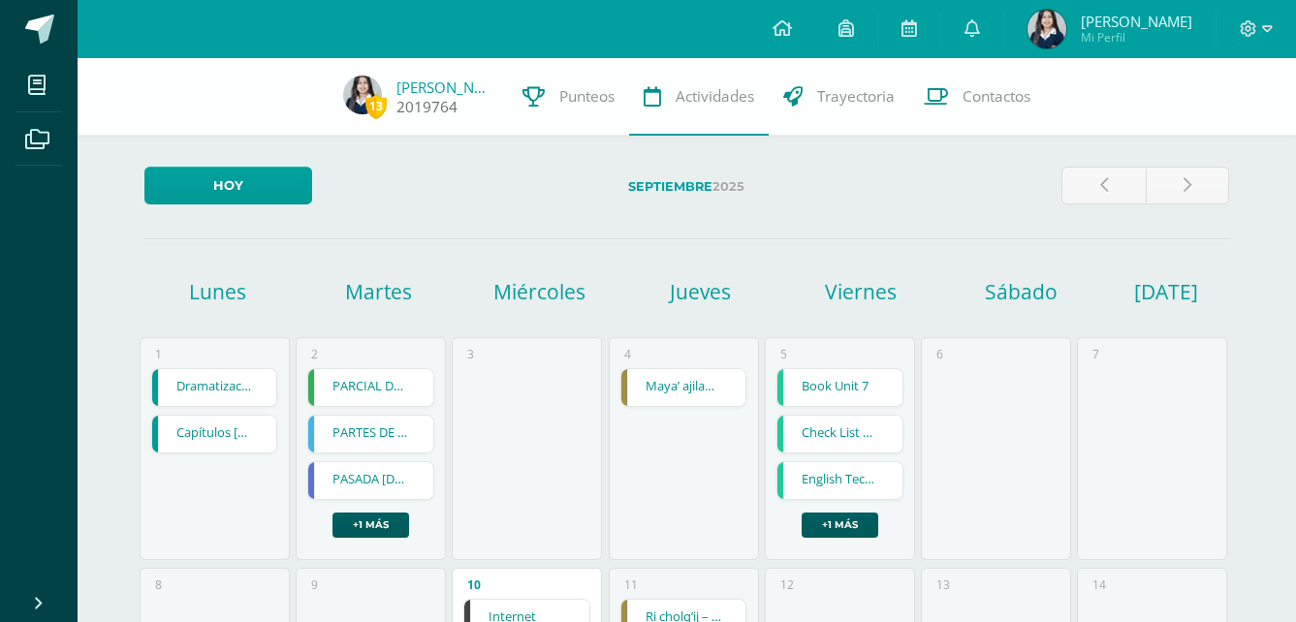
click at [438, 104] on link "2019764" at bounding box center [426, 107] width 61 height 20
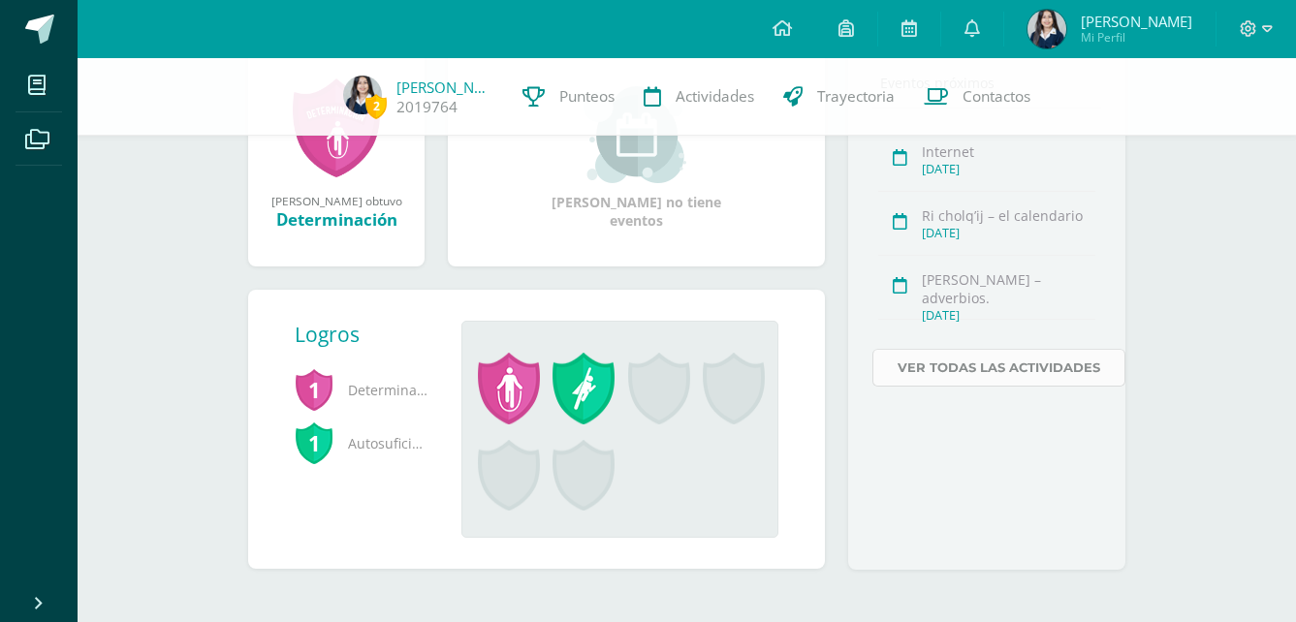
scroll to position [319, 0]
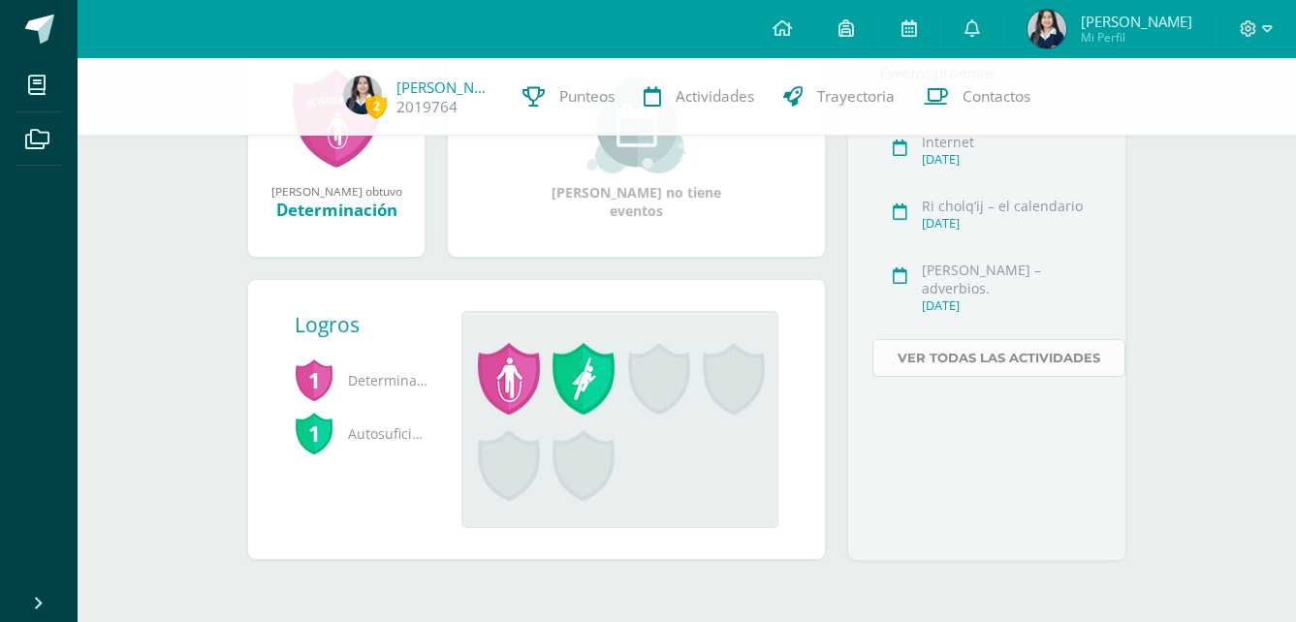
click at [993, 367] on link "Ver todas las actividades" at bounding box center [998, 358] width 253 height 38
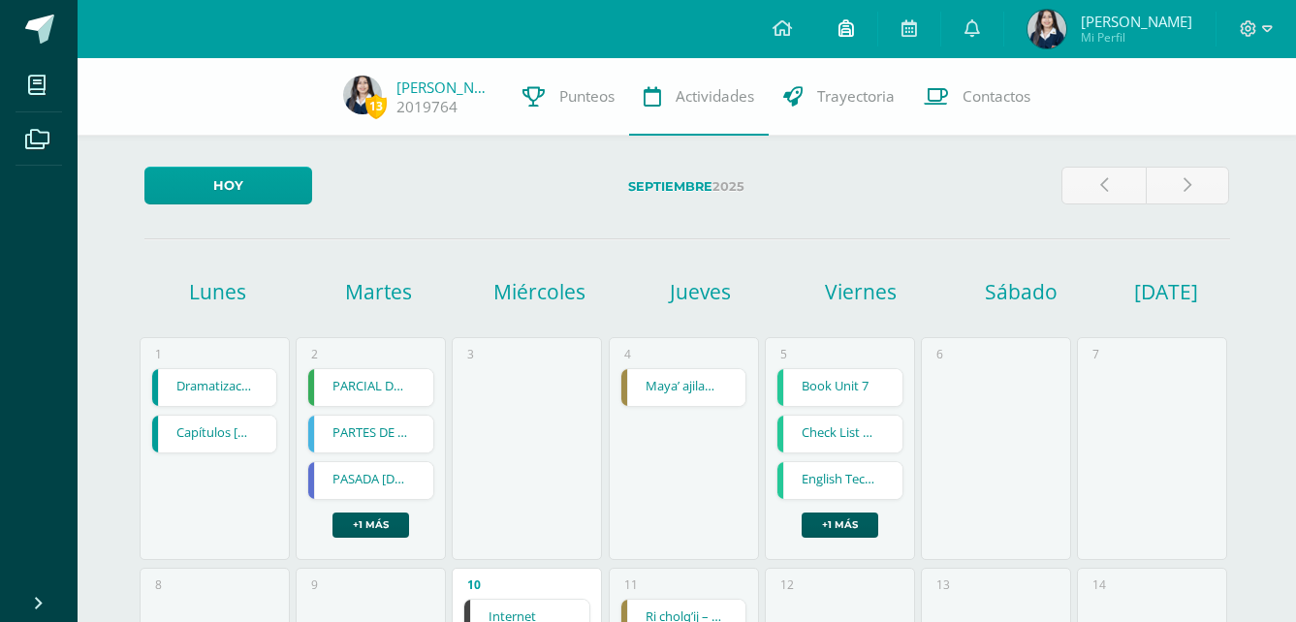
click at [844, 42] on link at bounding box center [846, 29] width 62 height 58
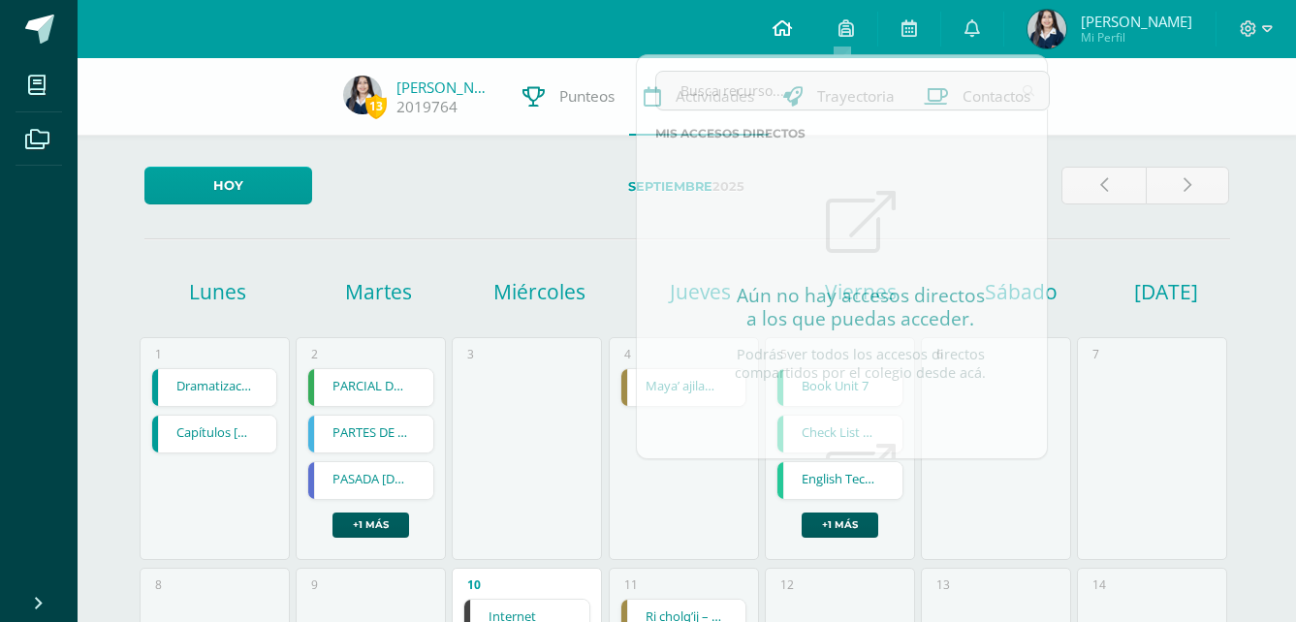
click at [753, 36] on link at bounding box center [782, 29] width 66 height 58
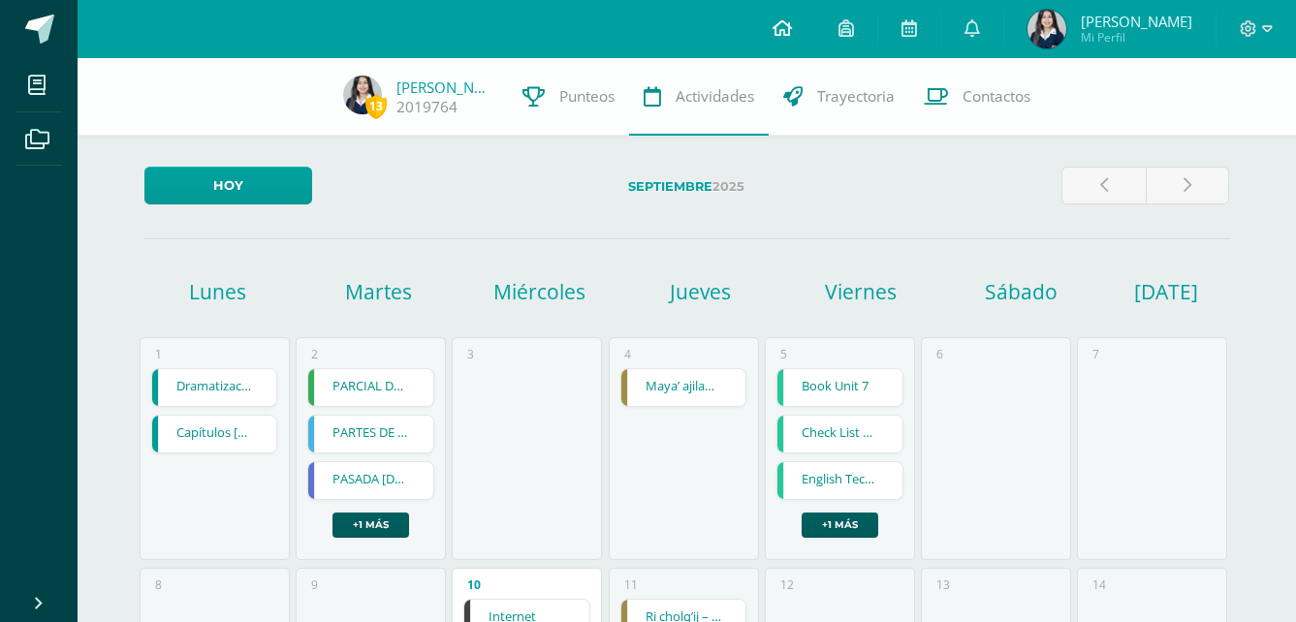
click at [762, 29] on link at bounding box center [782, 29] width 66 height 58
click at [782, 22] on icon at bounding box center [781, 27] width 19 height 17
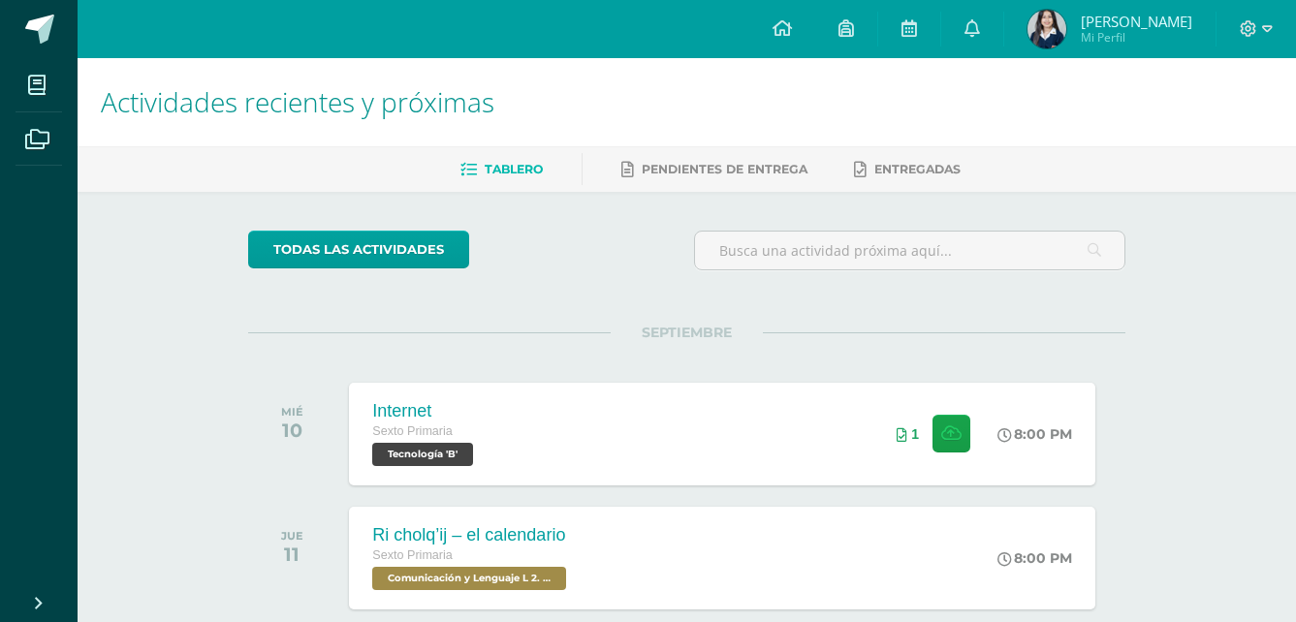
click at [1107, 37] on span "Mi Perfil" at bounding box center [1136, 37] width 111 height 16
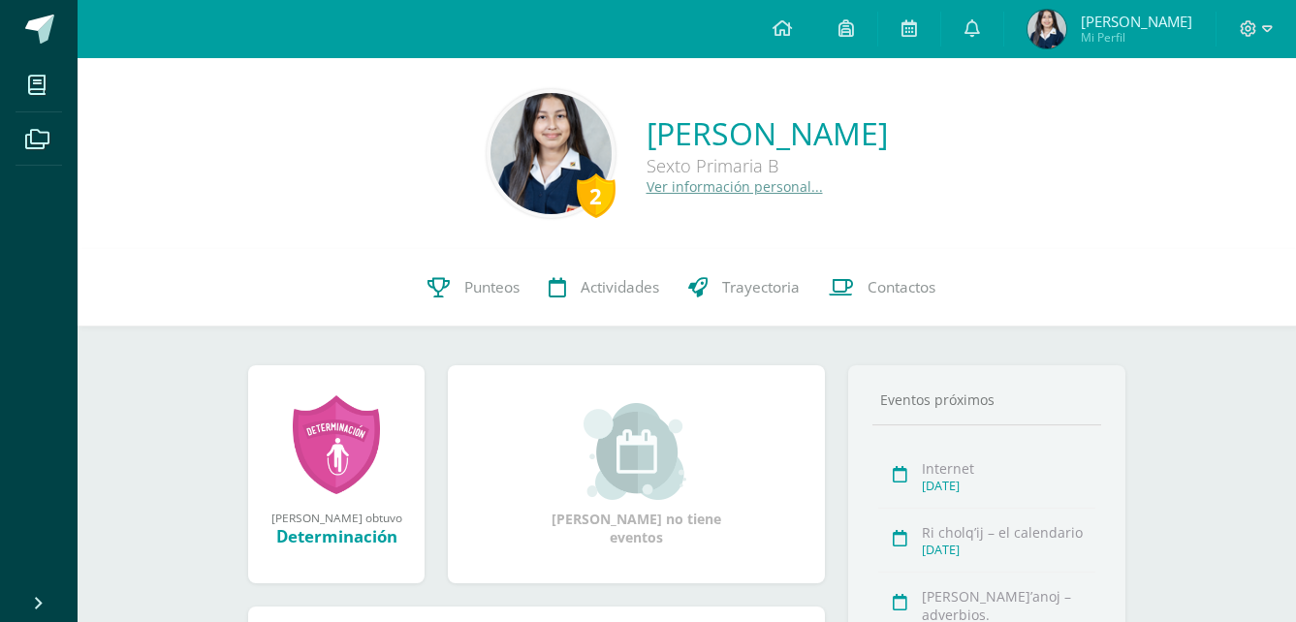
click at [1024, 35] on span "[PERSON_NAME] Mi Perfil" at bounding box center [1110, 29] width 173 height 39
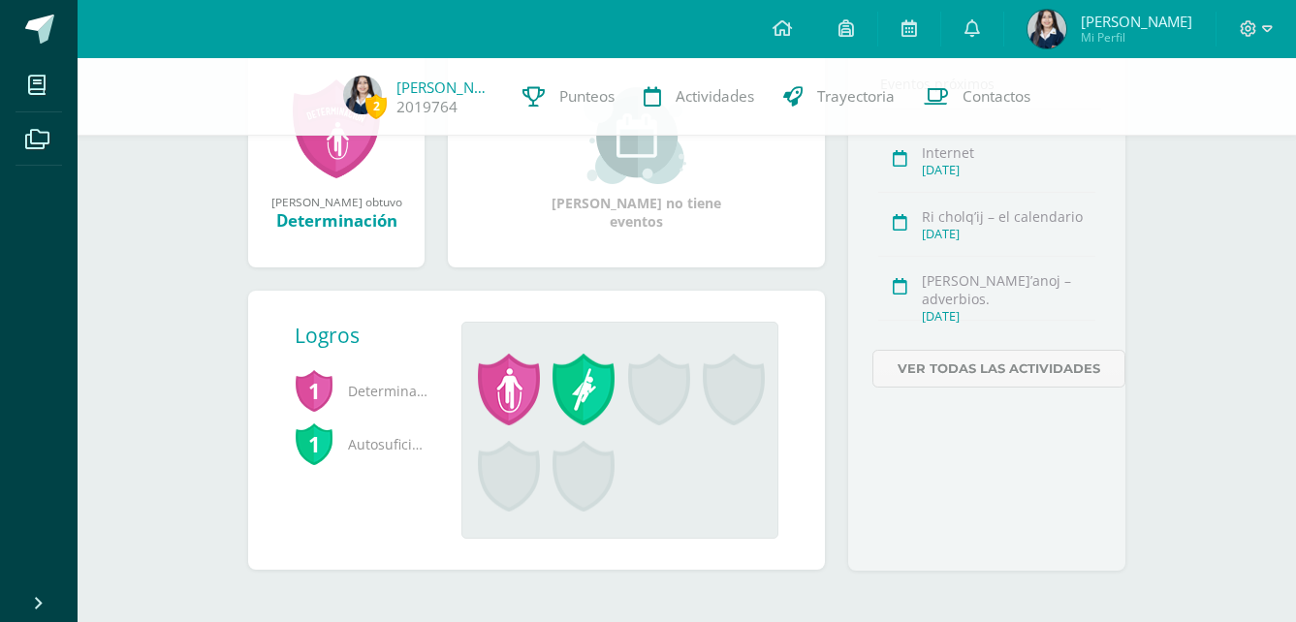
scroll to position [319, 0]
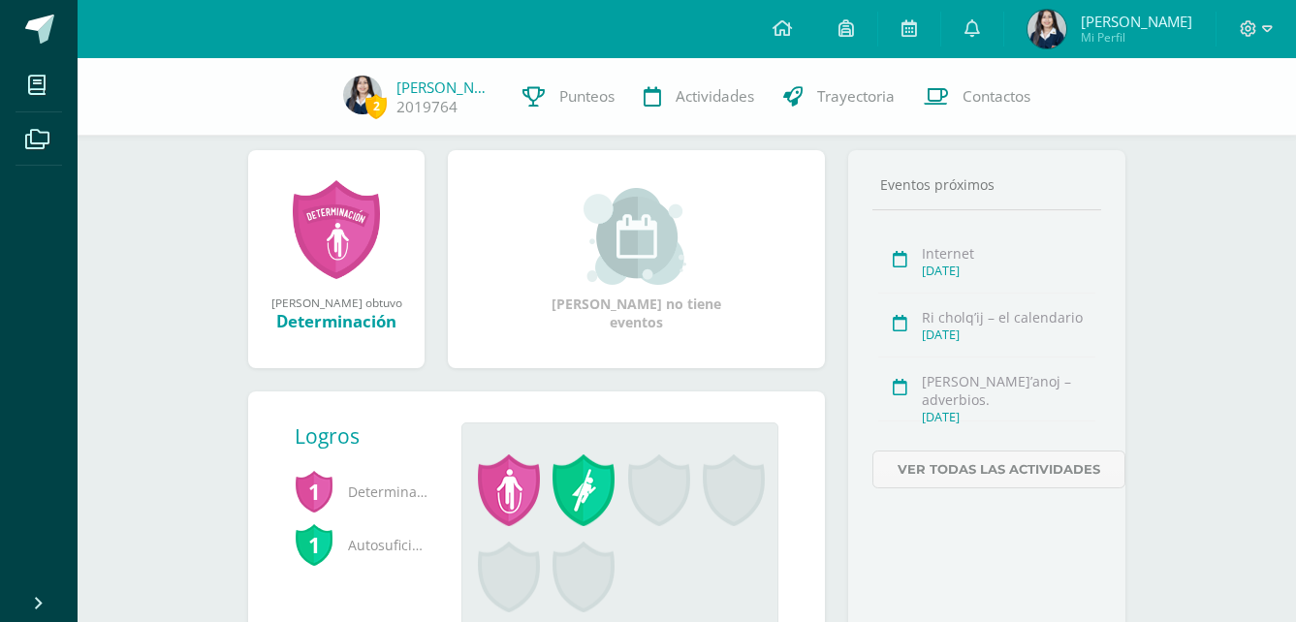
scroll to position [319, 0]
